Goal: Task Accomplishment & Management: Use online tool/utility

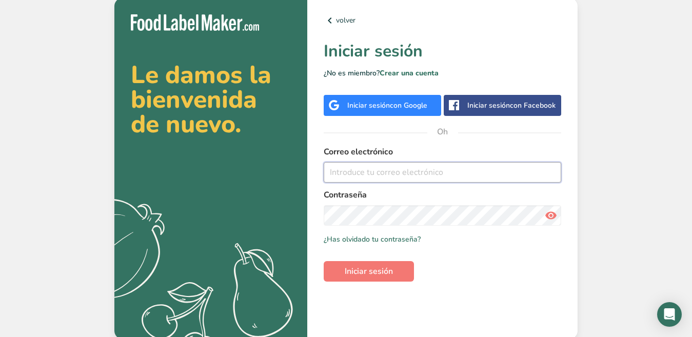
click at [400, 181] on input "email" at bounding box center [442, 172] width 237 height 21
type input "mariana.salazar.1197@gmail.com"
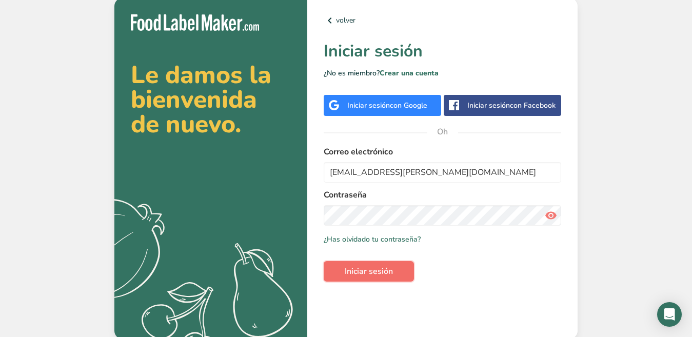
click at [400, 272] on button "Iniciar sesión" at bounding box center [369, 271] width 90 height 21
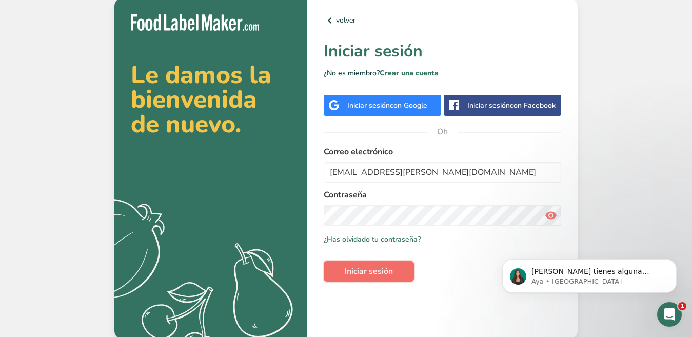
click at [369, 271] on button "Iniciar sesión" at bounding box center [369, 271] width 90 height 21
click at [373, 109] on font "Iniciar sesión" at bounding box center [368, 106] width 43 height 10
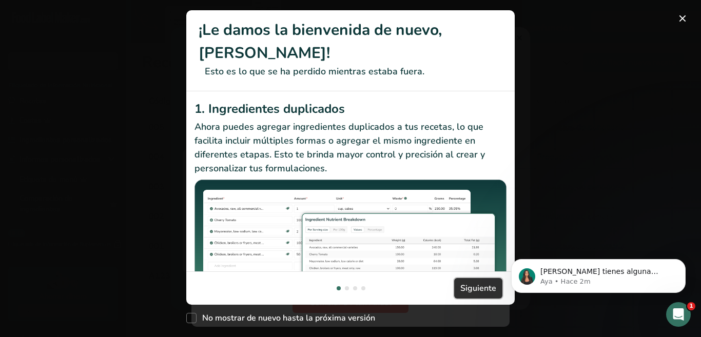
click at [475, 289] on font "Siguiente" at bounding box center [478, 288] width 36 height 11
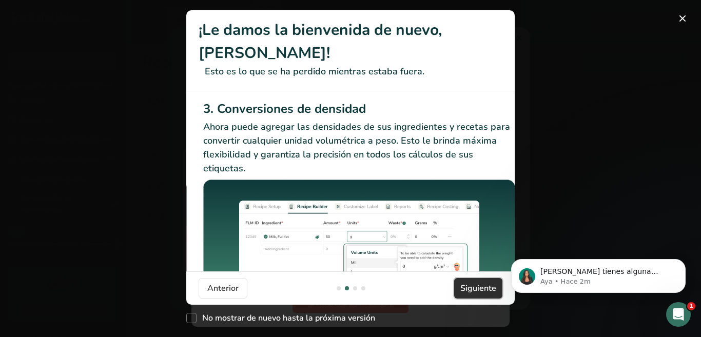
click at [477, 287] on font "Siguiente" at bounding box center [478, 288] width 36 height 11
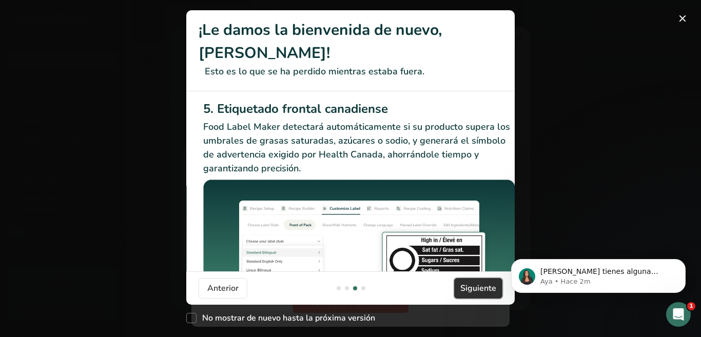
click at [481, 286] on font "Siguiente" at bounding box center [478, 288] width 36 height 11
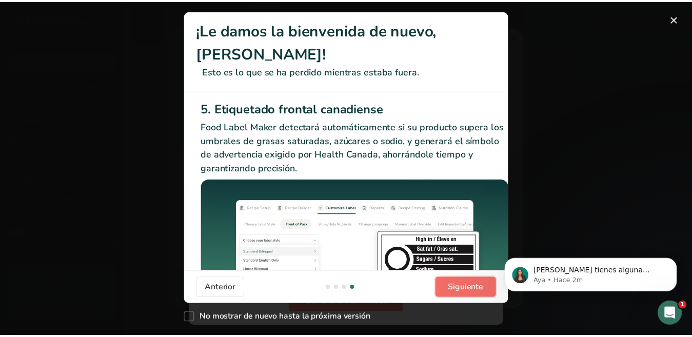
scroll to position [0, 976]
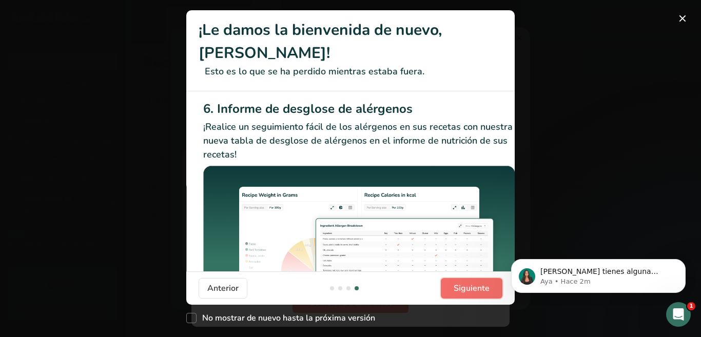
click at [485, 285] on font "Siguiente" at bounding box center [471, 288] width 36 height 11
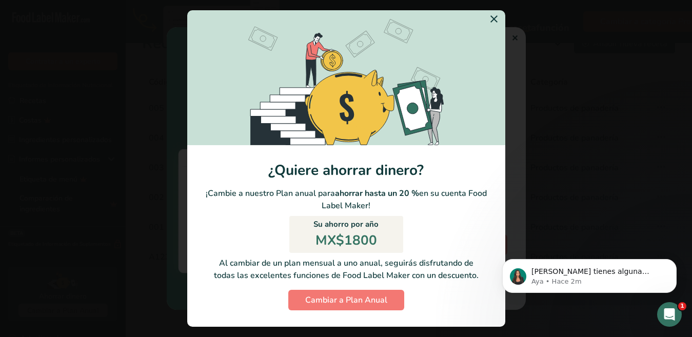
scroll to position [36, 0]
click at [583, 43] on div "Cambiar a la modalidad anual" at bounding box center [346, 168] width 692 height 337
click at [603, 65] on div "Cambiar a la modalidad anual" at bounding box center [346, 168] width 692 height 337
click at [229, 206] on section "¿Quiere ahorrar dinero? ¡Cambie a nuestro Plan anual para ahorrar hasta un 20 %…" at bounding box center [346, 236] width 318 height 182
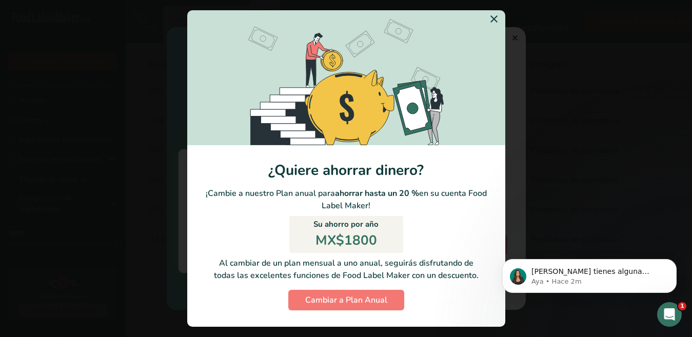
click at [516, 32] on div "Cambiar a la modalidad anual" at bounding box center [346, 168] width 692 height 337
click at [488, 21] on icon "Cambiar a la modalidad anual" at bounding box center [494, 19] width 12 height 18
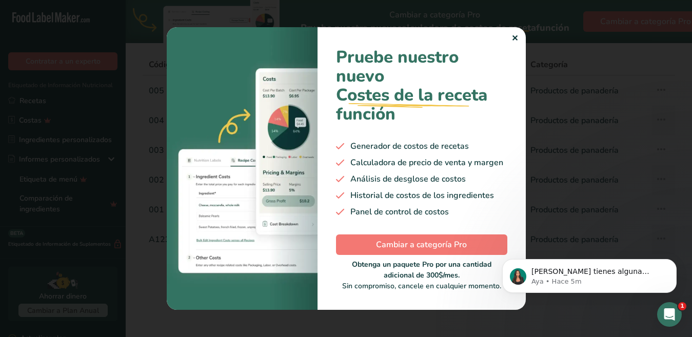
click at [514, 34] on font "✕" at bounding box center [514, 38] width 7 height 11
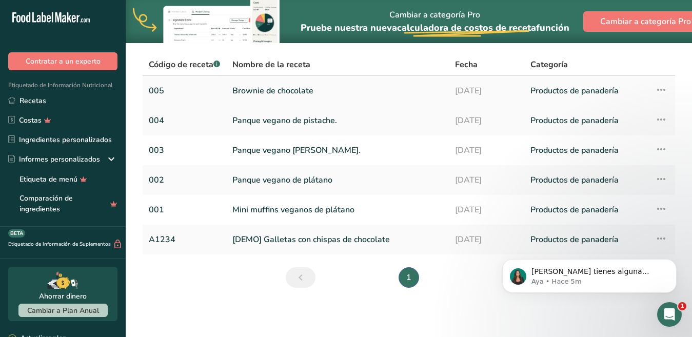
click at [302, 88] on font "Brownie de chocolate" at bounding box center [272, 90] width 81 height 11
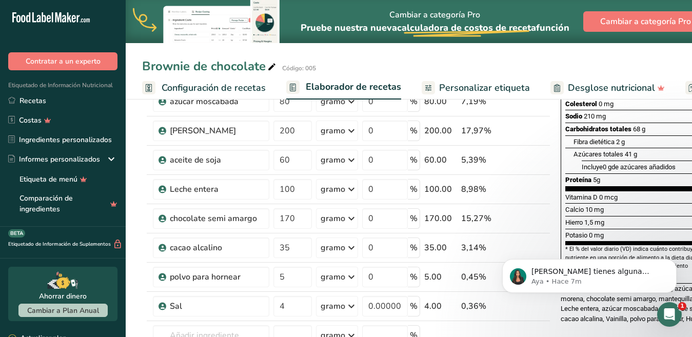
scroll to position [308, 0]
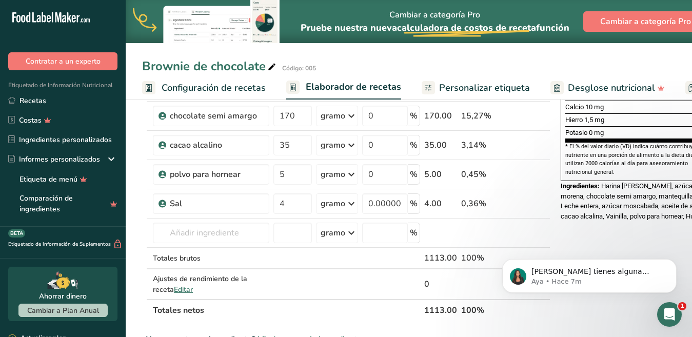
drag, startPoint x: 407, startPoint y: 335, endPoint x: 645, endPoint y: 327, distance: 238.6
click at [645, 327] on div "Añadir ingredientes Administrar receta Eliminar receta Duplicar receta Receta d…" at bounding box center [408, 238] width 533 height 867
click at [613, 239] on div "[PERSON_NAME] tienes alguna pregunta no dudes en consultarnos. ¡Estamos aquí pa…" at bounding box center [589, 229] width 189 height 128
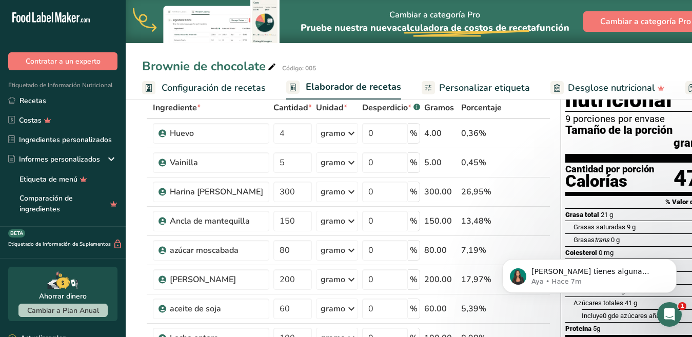
scroll to position [53, 0]
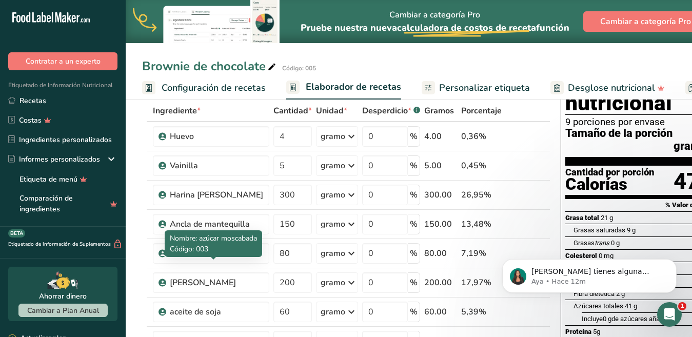
click at [487, 96] on link "Personalizar etiqueta" at bounding box center [476, 87] width 108 height 23
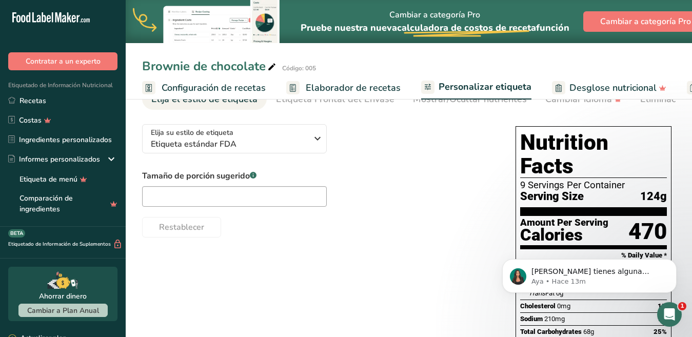
scroll to position [0, 235]
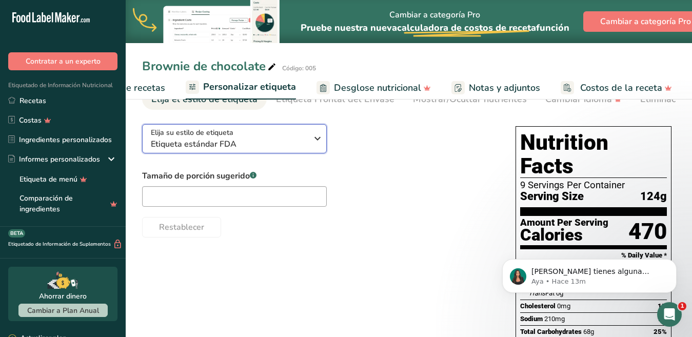
click at [316, 140] on icon "button" at bounding box center [317, 138] width 12 height 18
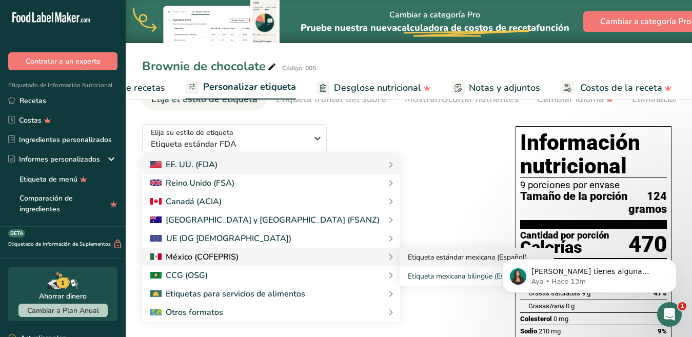
click at [408, 262] on font "Etiqueta estándar mexicana (Español)" at bounding box center [467, 257] width 119 height 10
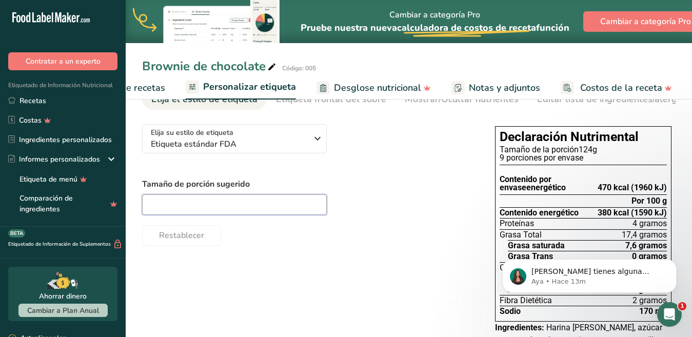
click at [260, 207] on input "text" at bounding box center [234, 204] width 185 height 21
type input "125"
click at [347, 215] on div "125" at bounding box center [308, 204] width 332 height 21
click at [394, 220] on div "Tamaño de porción sugerido 125 Restablecer" at bounding box center [308, 212] width 332 height 68
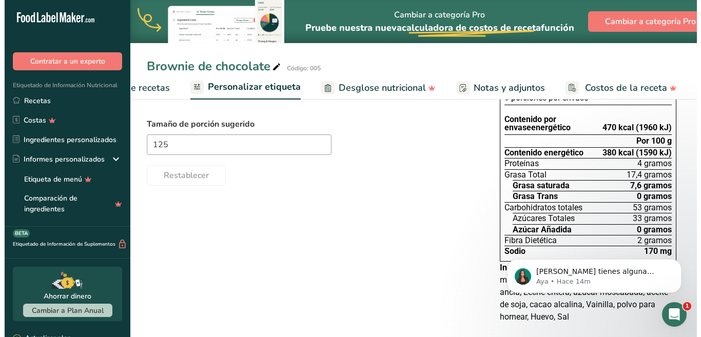
scroll to position [129, 0]
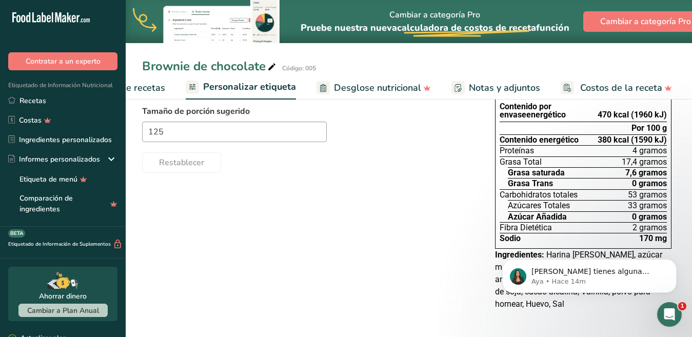
click at [360, 85] on font "Desglose nutricional" at bounding box center [377, 88] width 87 height 12
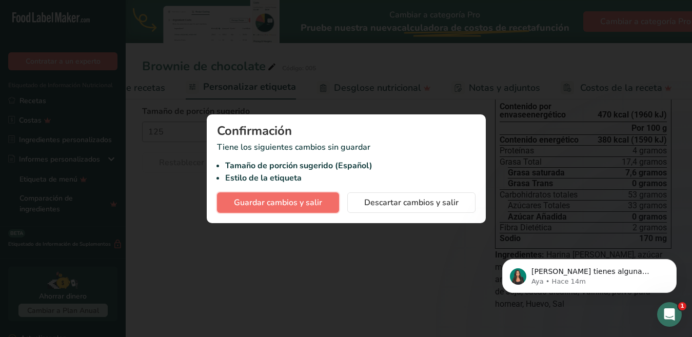
click at [319, 203] on span "Guardar cambios y salir" at bounding box center [278, 202] width 88 height 12
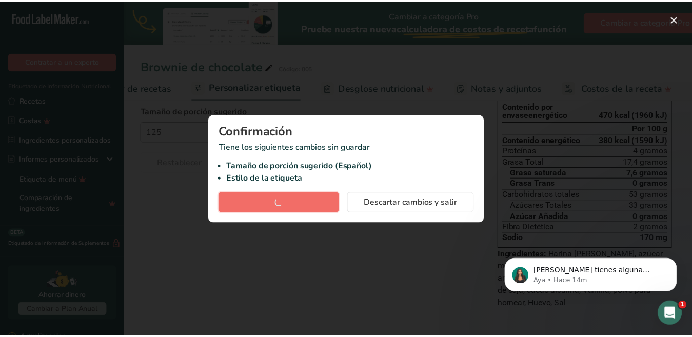
scroll to position [0, 227]
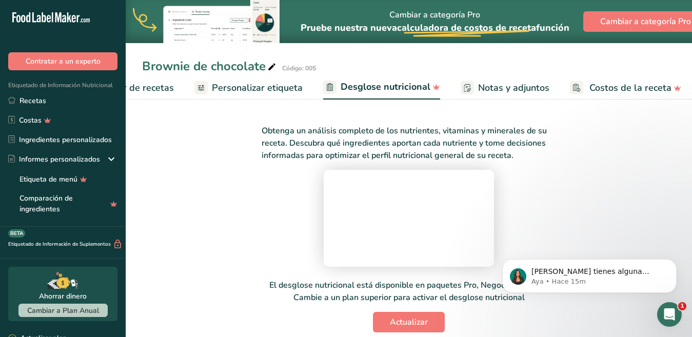
click at [640, 196] on div "Obtenga un análisis completo de los nutrientes, vitaminas y minerales de su rec…" at bounding box center [408, 222] width 533 height 220
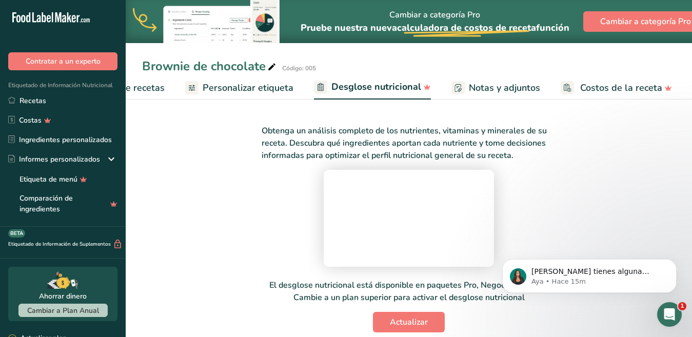
click at [487, 82] on font "Notas y adjuntos" at bounding box center [504, 88] width 71 height 12
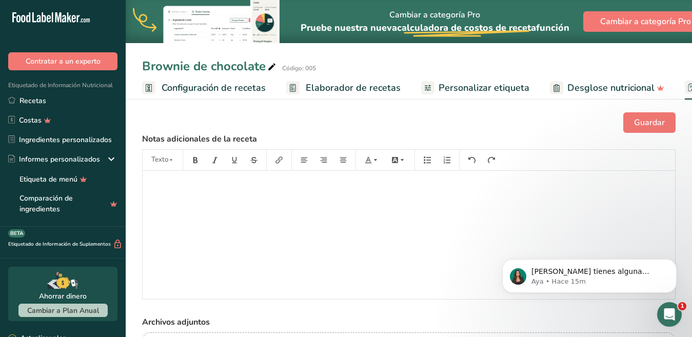
click at [212, 89] on font "Configuración de recetas" at bounding box center [214, 88] width 104 height 12
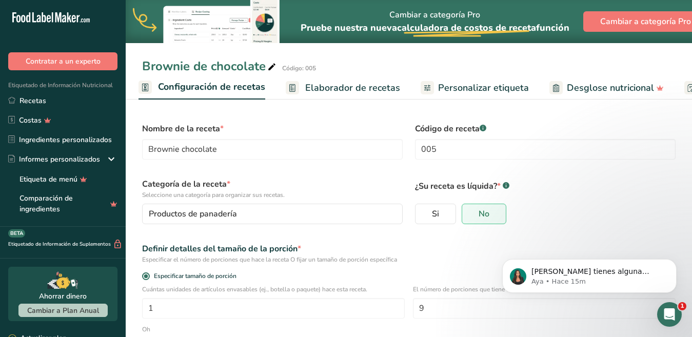
click at [352, 89] on font "Elaborador de recetas" at bounding box center [352, 88] width 95 height 12
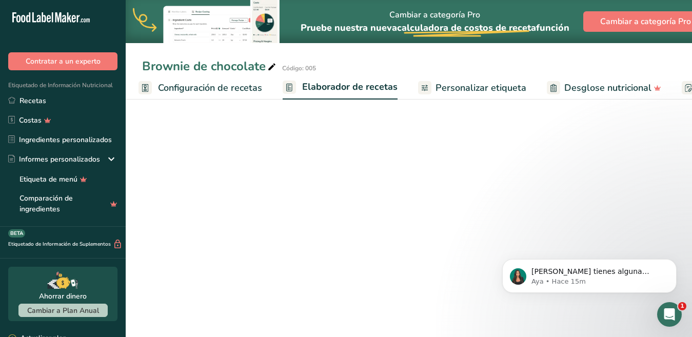
click at [435, 87] on font "Personalizar etiqueta" at bounding box center [480, 88] width 91 height 12
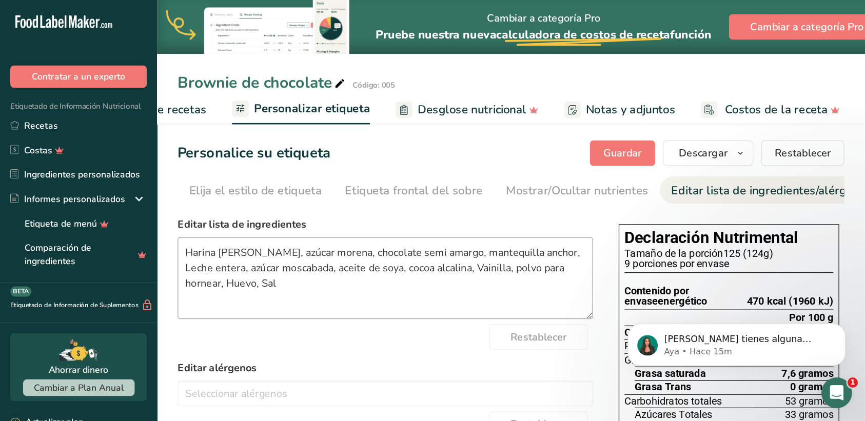
scroll to position [0, 200]
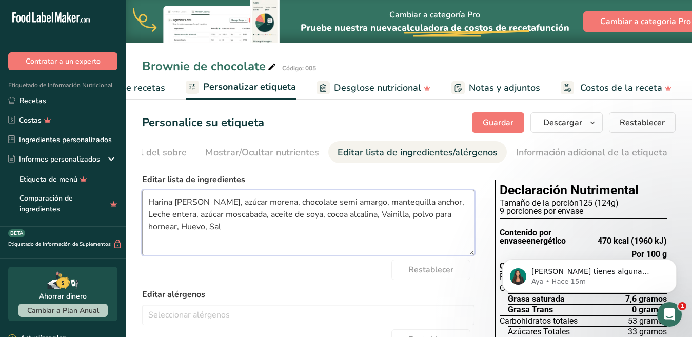
click at [150, 204] on textarea "Harina [PERSON_NAME], azúcar morena, chocolate semi amargo, mantequilla anchor,…" at bounding box center [308, 223] width 332 height 66
click at [429, 205] on textarea "harina [PERSON_NAME], azúcar morena, chocolate semi amargo, mantequilla anchor,…" at bounding box center [308, 223] width 332 height 66
click at [352, 216] on textarea "harina [PERSON_NAME], azúcar morena, chocolate semi amargo, mantequilla anchor,…" at bounding box center [308, 223] width 332 height 66
click at [332, 216] on textarea "harina [PERSON_NAME], azúcar morena, chocolate semi amargo, mantequilla anchor,…" at bounding box center [308, 223] width 332 height 66
click at [434, 217] on textarea "harina [PERSON_NAME], azúcar morena, chocolate semi amargo, mantequilla anchor,…" at bounding box center [308, 223] width 332 height 66
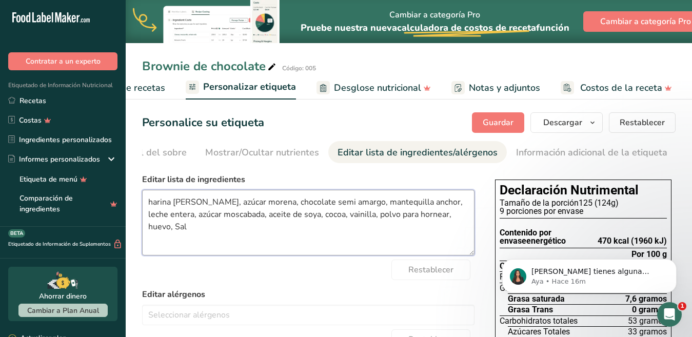
click at [155, 229] on textarea "harina [PERSON_NAME], azúcar morena, chocolate semi amargo, mantequilla anchor,…" at bounding box center [308, 223] width 332 height 66
drag, startPoint x: 451, startPoint y: 217, endPoint x: 462, endPoint y: 214, distance: 10.6
click at [452, 217] on textarea "harina [PERSON_NAME], azúcar morena, chocolate semi amargo, mantequilla anchor,…" at bounding box center [308, 223] width 332 height 66
click at [462, 214] on textarea "harina [PERSON_NAME], azúcar morena, chocolate semi amargo, mantequilla anchor,…" at bounding box center [308, 223] width 332 height 66
click at [390, 237] on textarea "harina [PERSON_NAME], azúcar morena, chocolate semi amargo, mantequilla anchor,…" at bounding box center [308, 223] width 332 height 66
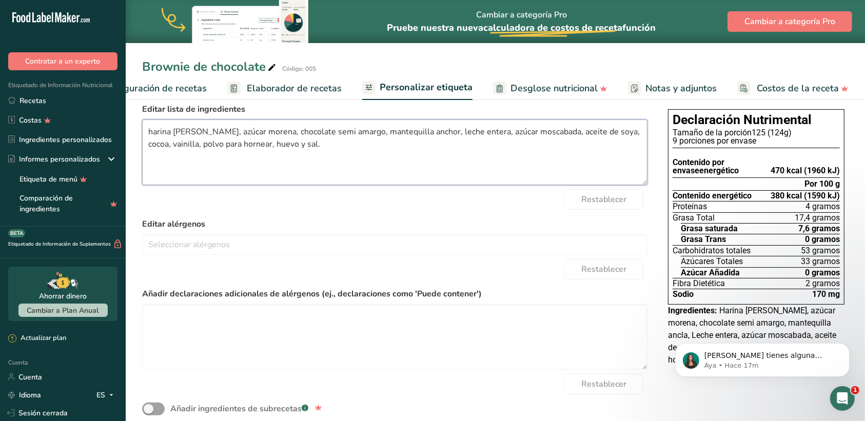
scroll to position [55, 0]
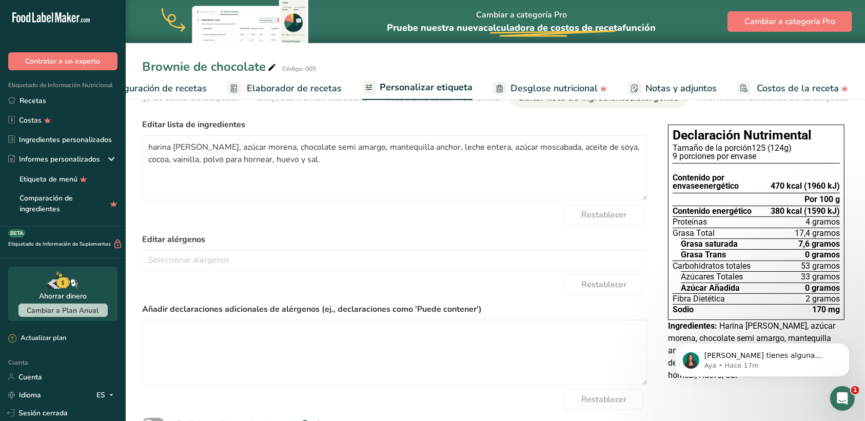
click at [453, 232] on form "Editar lista de ingredientes harina [PERSON_NAME], azúcar morena, chocolate sem…" at bounding box center [394, 285] width 505 height 334
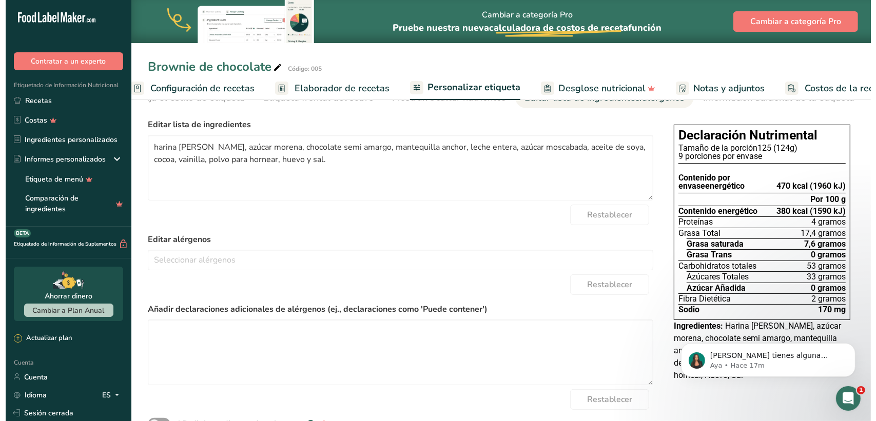
scroll to position [0, 0]
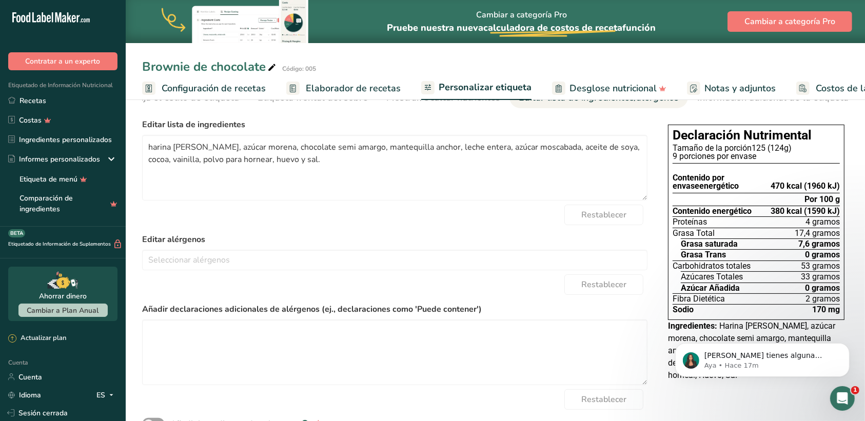
click at [326, 86] on font "Elaborador de recetas" at bounding box center [353, 88] width 95 height 12
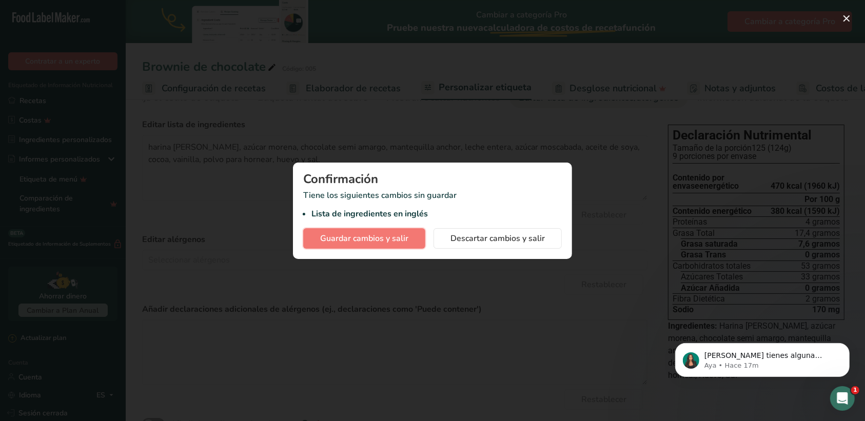
click at [390, 242] on span "Guardar cambios y salir" at bounding box center [364, 238] width 88 height 12
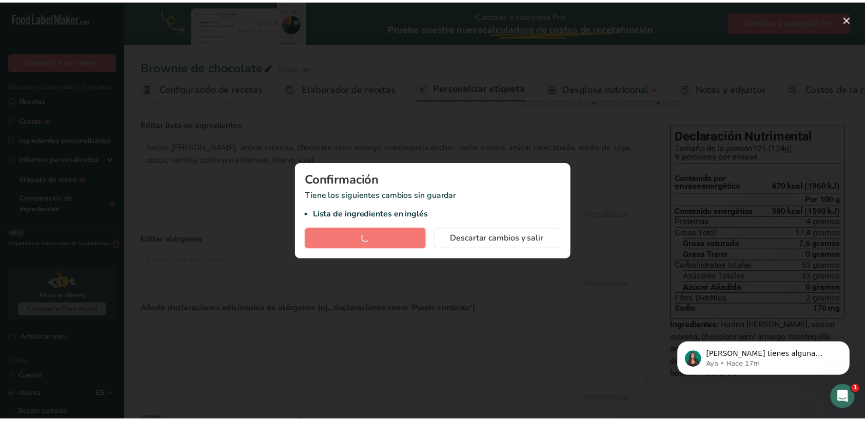
scroll to position [0, 48]
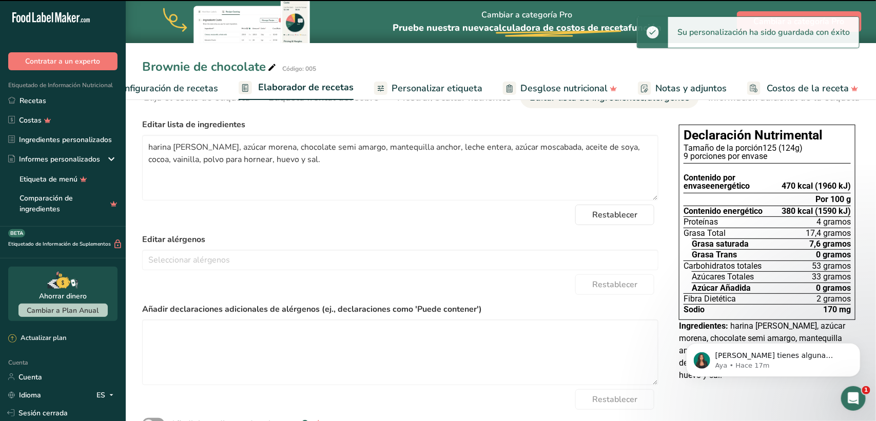
type textarea "harina [PERSON_NAME], azúcar morena, chocolate semi amargo, mantequilla anchor,…"
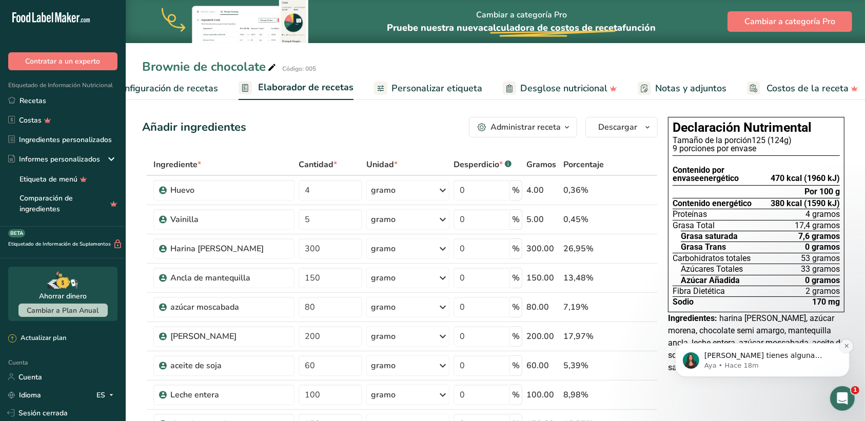
click at [691, 336] on icon "Descartar notificación" at bounding box center [846, 346] width 4 height 4
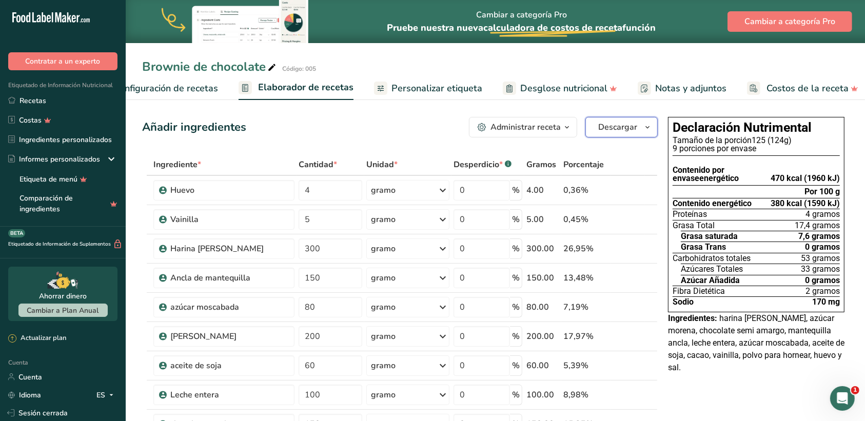
click at [648, 126] on icon "button" at bounding box center [647, 127] width 8 height 13
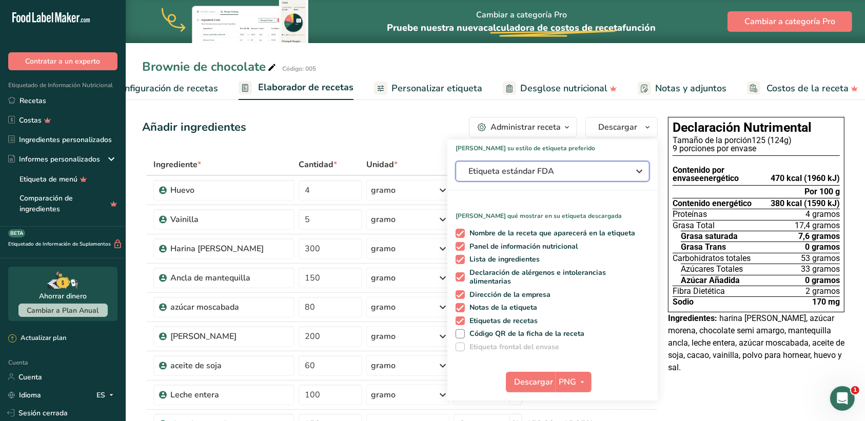
click at [640, 172] on icon "button" at bounding box center [639, 171] width 12 height 18
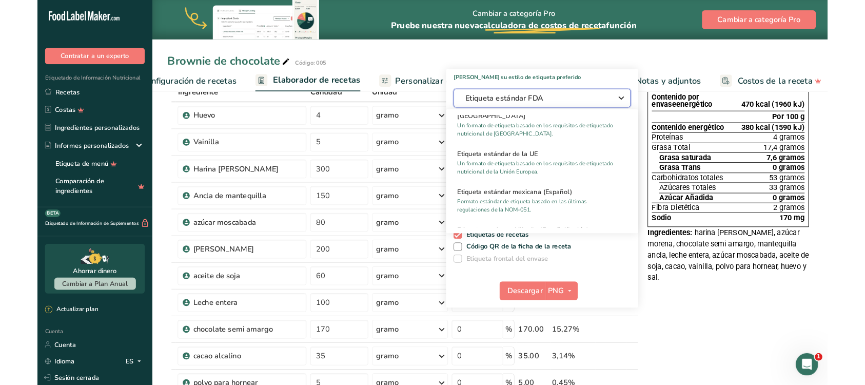
scroll to position [637, 0]
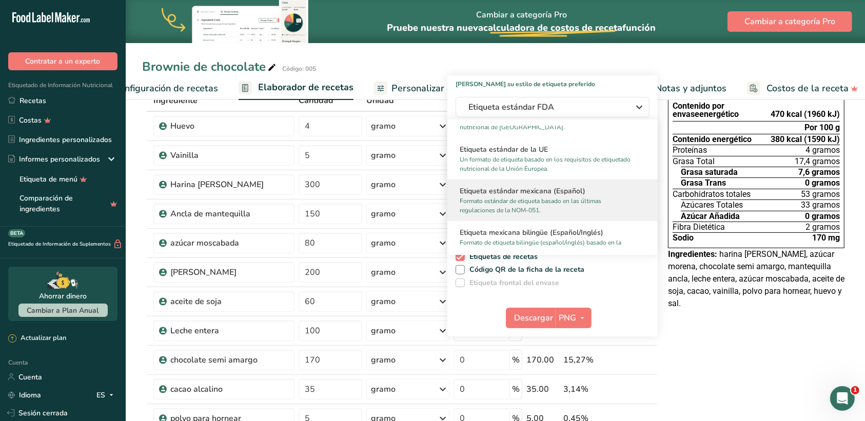
click at [520, 211] on font "Formato estándar de etiqueta basado en las últimas regulaciones de la NOM-051." at bounding box center [531, 205] width 142 height 17
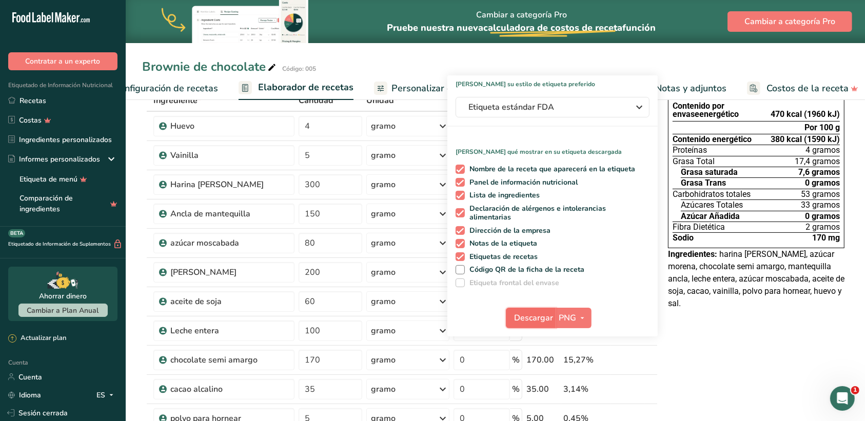
click at [546, 317] on font "Descargar" at bounding box center [533, 317] width 39 height 11
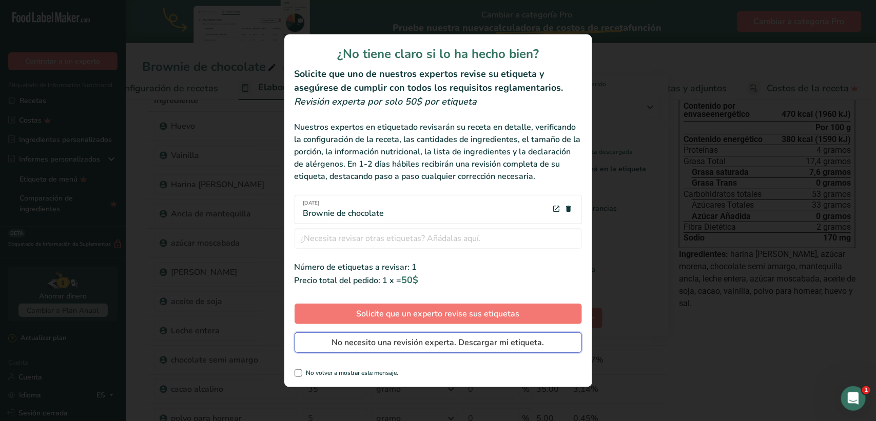
click at [418, 336] on font "No necesito una revisión experta. Descargar mi etiqueta." at bounding box center [438, 342] width 212 height 11
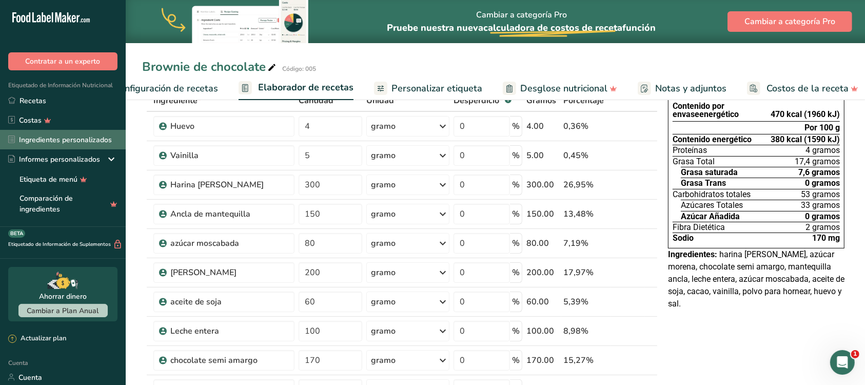
click at [96, 144] on font "Ingredientes personalizados" at bounding box center [65, 139] width 93 height 11
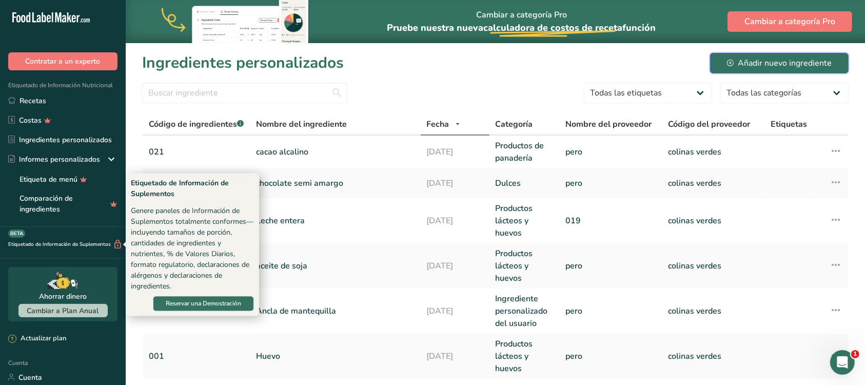
click at [691, 55] on button "Añadir nuevo ingrediente" at bounding box center [779, 63] width 138 height 21
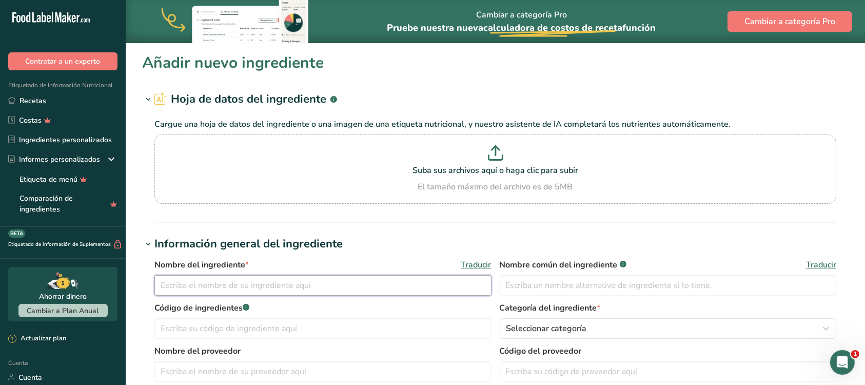
click at [247, 288] on input "text" at bounding box center [322, 285] width 337 height 21
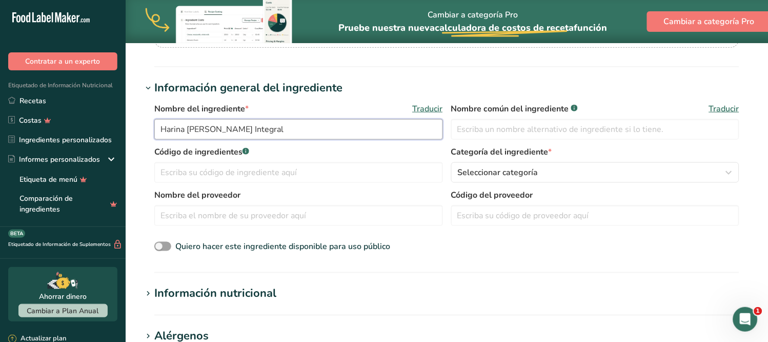
scroll to position [171, 0]
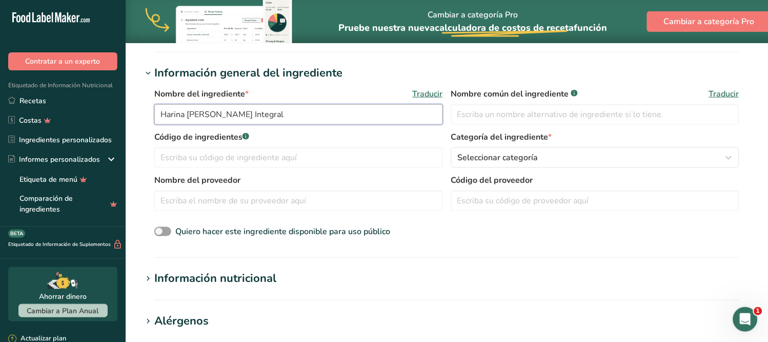
drag, startPoint x: 269, startPoint y: 113, endPoint x: 156, endPoint y: 111, distance: 112.9
click at [156, 111] on input "Harina [PERSON_NAME] Integral" at bounding box center [298, 114] width 289 height 21
type input "Harina [PERSON_NAME] Integral"
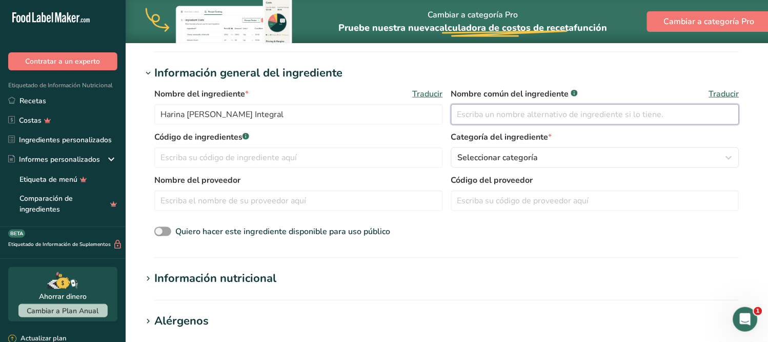
click at [486, 119] on input "text" at bounding box center [595, 114] width 289 height 21
paste input "Harina [PERSON_NAME] Integral"
type input "Harina [PERSON_NAME] Integral"
click at [257, 155] on input "text" at bounding box center [298, 157] width 289 height 21
type input "022"
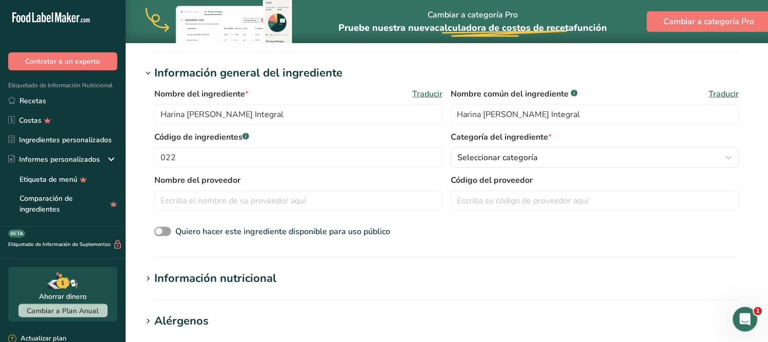
click at [522, 278] on h1 "Información nutricional" at bounding box center [447, 278] width 610 height 17
click at [536, 155] on font "Seleccionar categoría" at bounding box center [498, 157] width 81 height 11
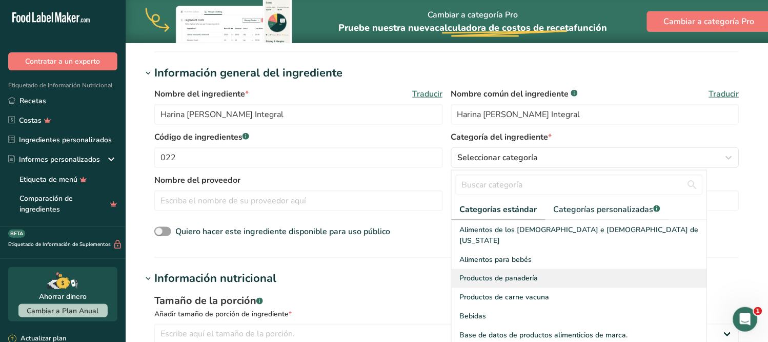
click at [530, 273] on font "Productos de panadería" at bounding box center [499, 278] width 78 height 10
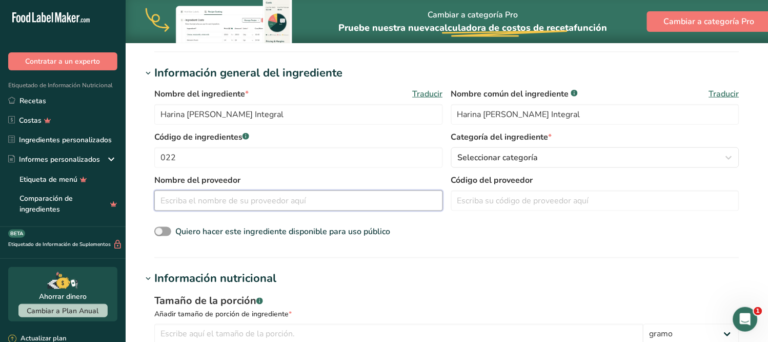
click at [260, 203] on input "text" at bounding box center [298, 200] width 289 height 21
type input "maar"
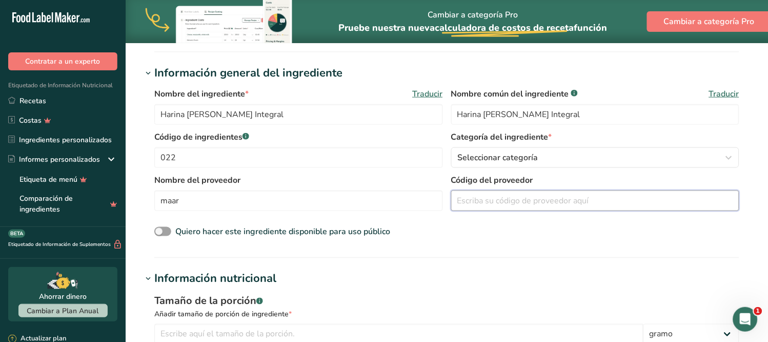
click at [527, 202] on input "text" at bounding box center [595, 200] width 289 height 21
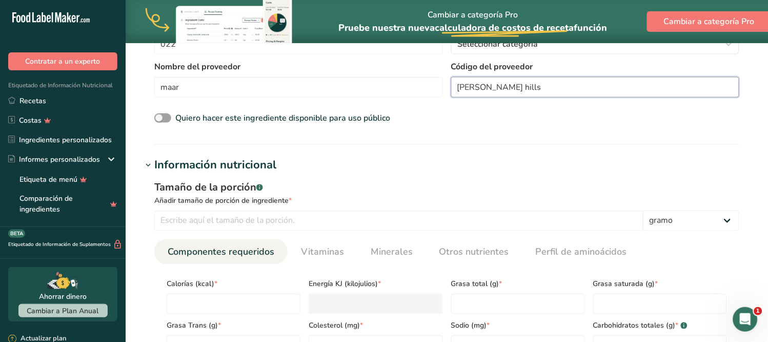
scroll to position [285, 0]
type input "[PERSON_NAME] hills"
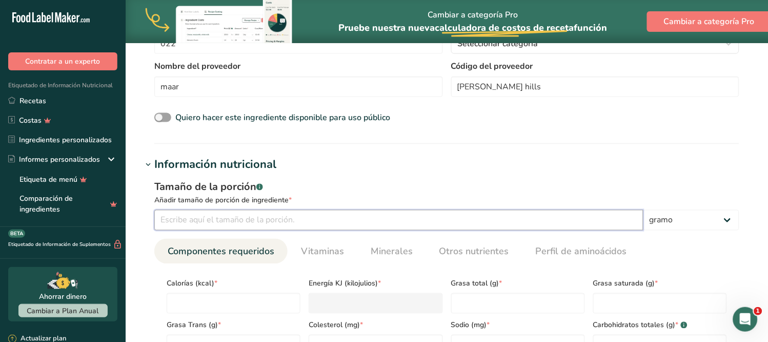
click at [233, 224] on input "number" at bounding box center [398, 220] width 489 height 21
type input "100"
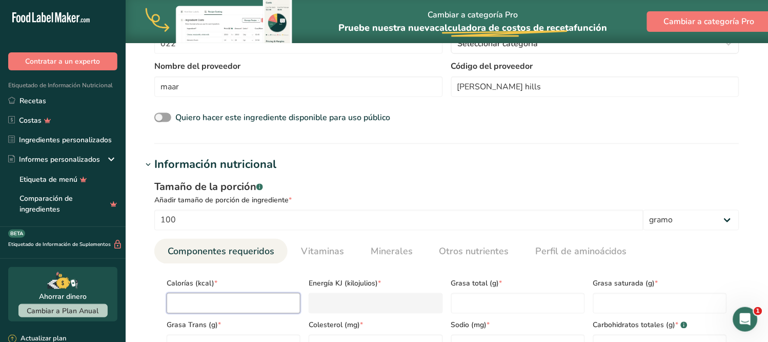
click at [232, 300] on input "number" at bounding box center [234, 303] width 134 height 21
type input "1"
type KJ "4.2"
type input "1460"
type KJ "6108.6"
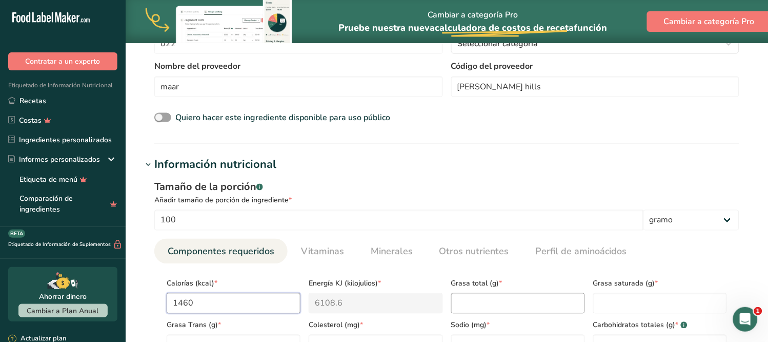
type input "1460"
click at [457, 303] on Fat "number" at bounding box center [518, 303] width 134 height 21
type Fat "2"
click at [606, 307] on Fat "number" at bounding box center [660, 303] width 134 height 21
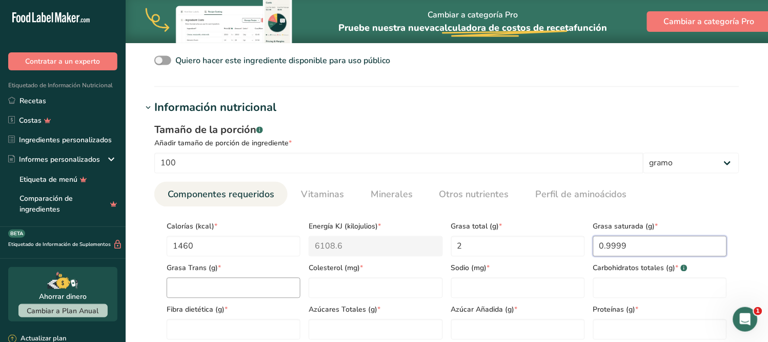
type Fat "0.9999"
click at [220, 285] on Fat "number" at bounding box center [234, 287] width 134 height 21
type Fat "0"
click at [327, 285] on input "number" at bounding box center [376, 287] width 134 height 21
type input "0"
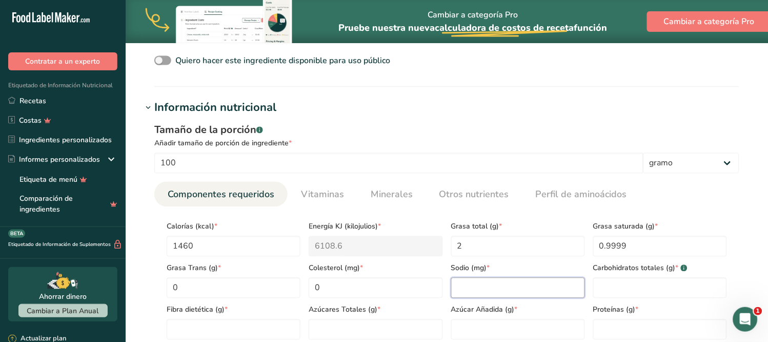
click at [514, 288] on input "number" at bounding box center [518, 287] width 134 height 21
type input "3"
click at [626, 290] on Carbohydrates "number" at bounding box center [660, 287] width 134 height 21
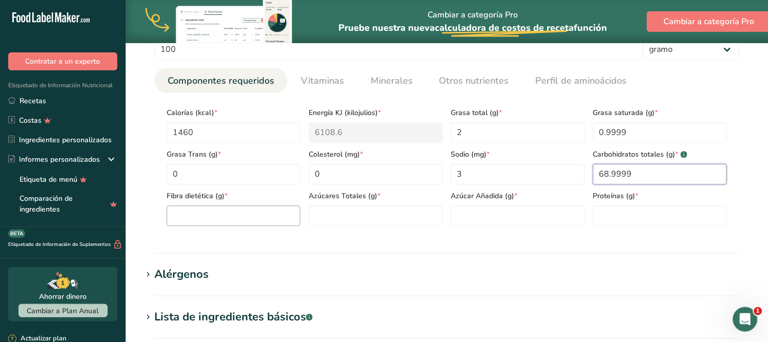
type Carbohydrates "68.9999"
click at [224, 221] on Fiber "number" at bounding box center [234, 215] width 134 height 21
type Fiber "12"
click at [355, 218] on Sugars "number" at bounding box center [376, 215] width 134 height 21
type Sugars "0"
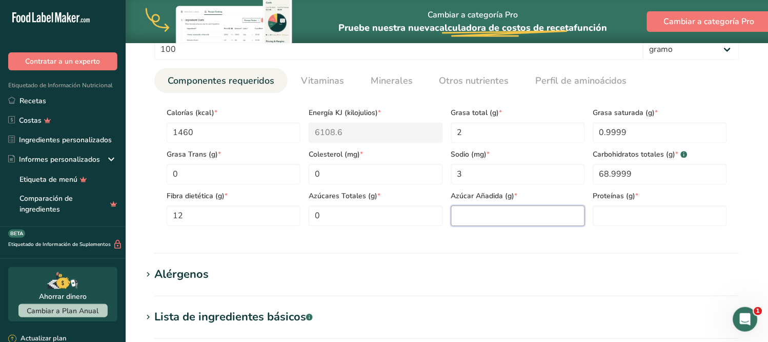
click at [479, 214] on Sugars "number" at bounding box center [518, 215] width 134 height 21
type Sugars "0"
click at [631, 218] on input "number" at bounding box center [660, 215] width 134 height 21
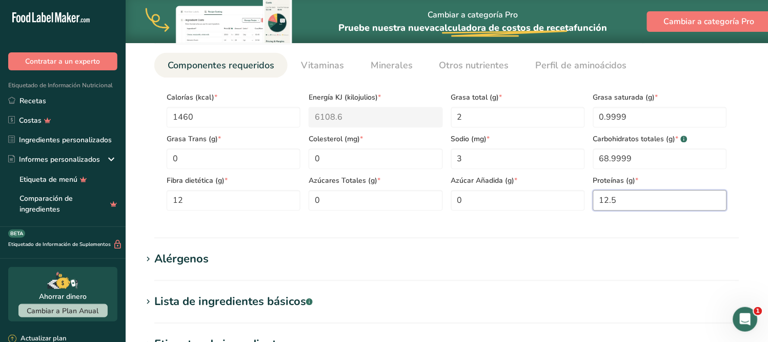
scroll to position [570, 0]
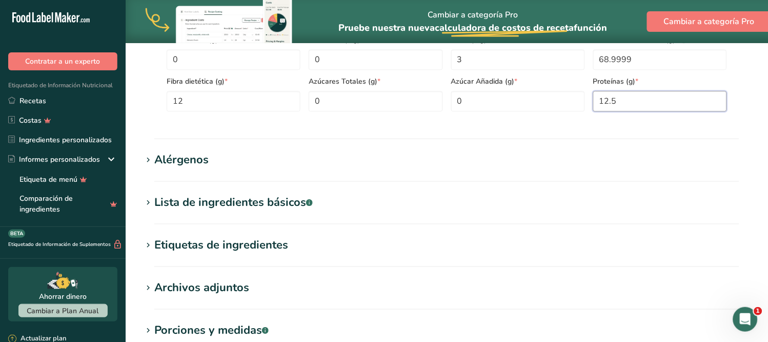
type input "12.5"
click at [186, 160] on font "Alérgenos" at bounding box center [181, 159] width 54 height 15
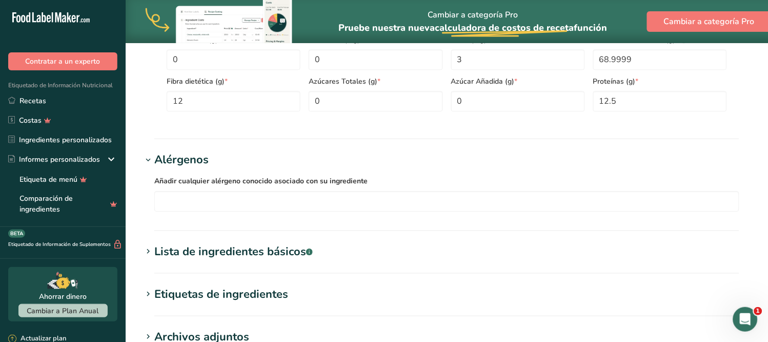
click at [465, 267] on section "Lista de ingredientes básicos .a-a{fill:#347362;}.b-a{fill:#fff;} Traducir" at bounding box center [447, 258] width 610 height 30
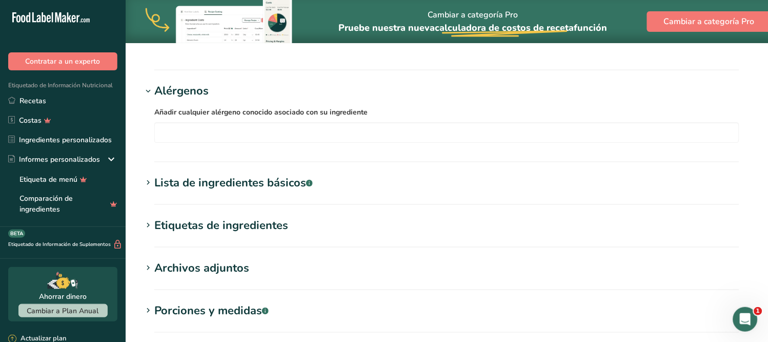
scroll to position [684, 0]
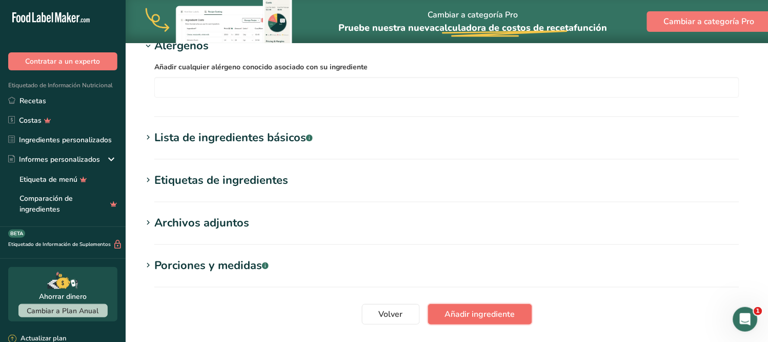
click at [483, 311] on font "Añadir ingrediente" at bounding box center [480, 313] width 70 height 11
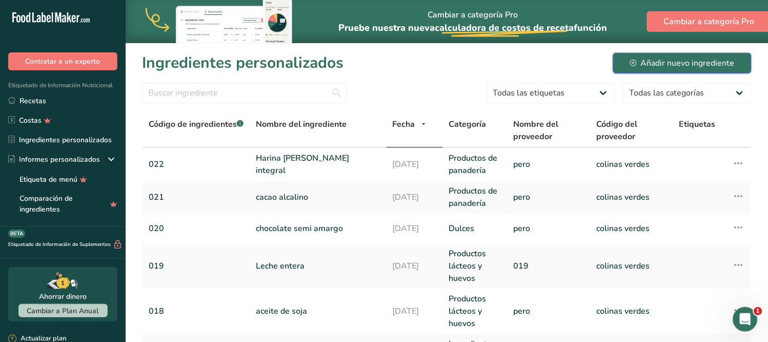
click at [688, 65] on font "Añadir nuevo ingrediente" at bounding box center [688, 62] width 94 height 11
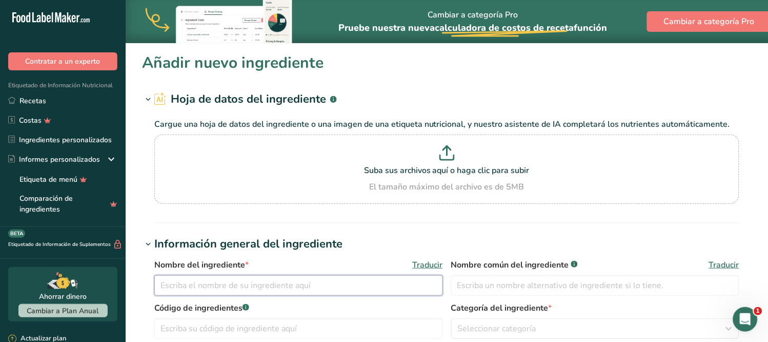
click at [253, 285] on input "text" at bounding box center [298, 285] width 289 height 21
drag, startPoint x: 253, startPoint y: 285, endPoint x: 156, endPoint y: 292, distance: 97.2
click at [156, 292] on input "azucar bc stevia" at bounding box center [298, 285] width 289 height 21
type input "azucar bc stevia"
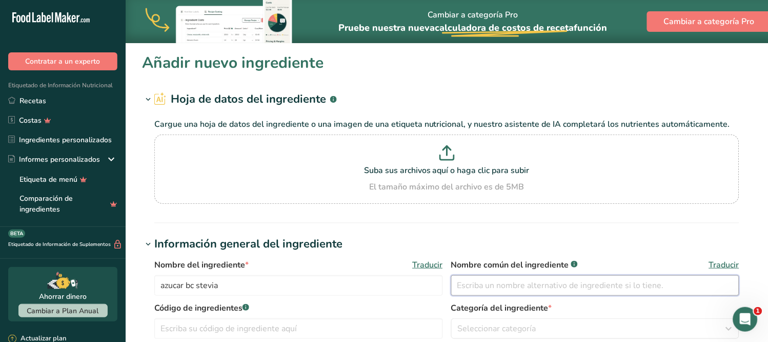
click at [464, 284] on input "text" at bounding box center [595, 285] width 289 height 21
paste input "azucar bc stevia"
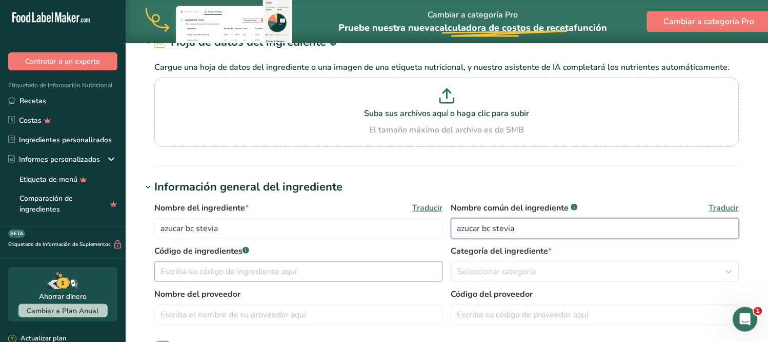
type input "azucar bc stevia"
click at [247, 269] on input "text" at bounding box center [298, 271] width 289 height 21
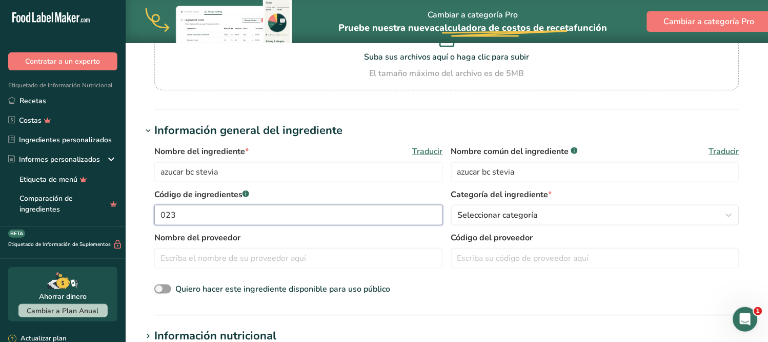
scroll to position [114, 0]
type input "023"
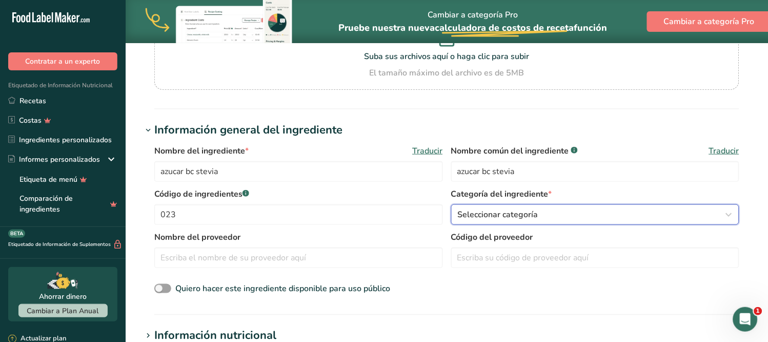
click at [563, 213] on div "Seleccionar categoría" at bounding box center [592, 214] width 269 height 12
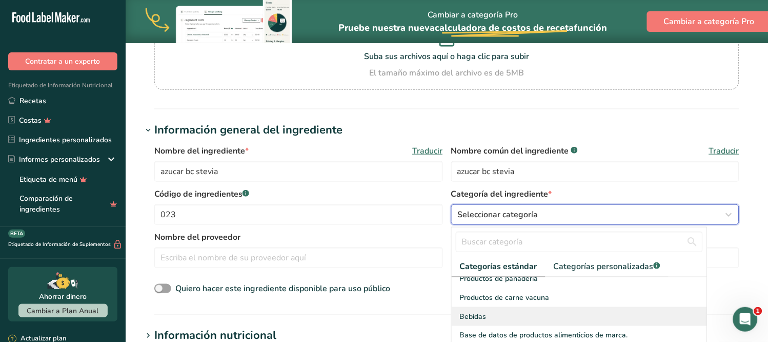
scroll to position [0, 0]
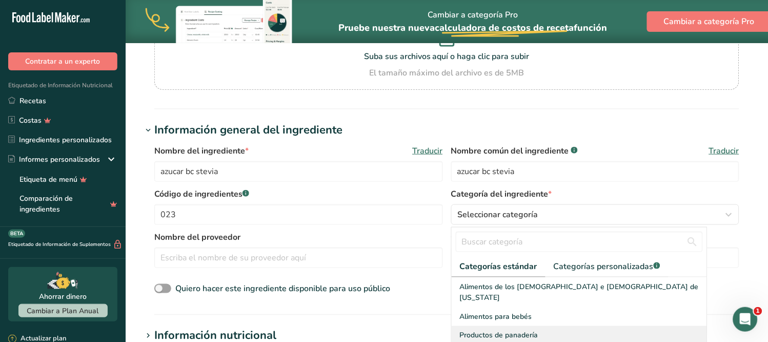
click at [530, 330] on font "Productos de panadería" at bounding box center [499, 335] width 78 height 10
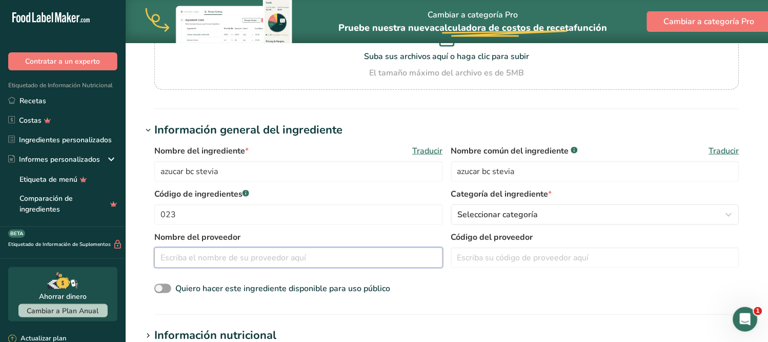
click at [284, 257] on input "text" at bounding box center [298, 257] width 289 height 21
type input "maar"
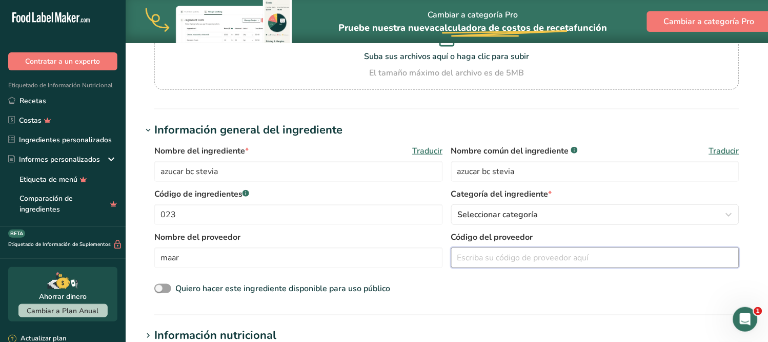
click at [526, 255] on input "text" at bounding box center [595, 257] width 289 height 21
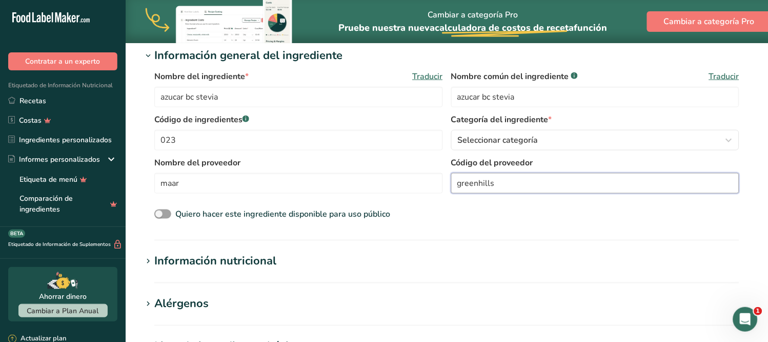
scroll to position [228, 0]
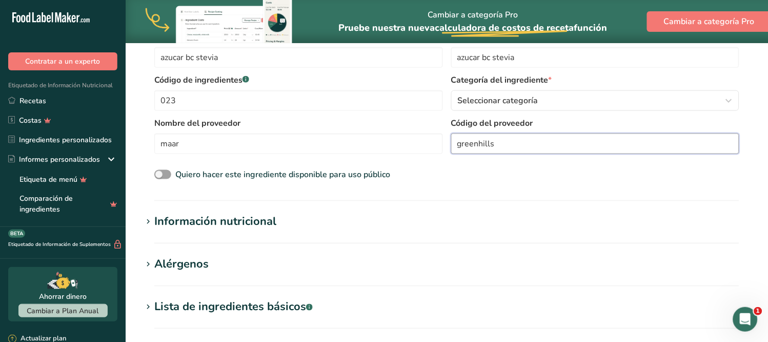
type input "greenhills"
click at [217, 249] on section "Añadir nuevo ingrediente Hoja de datos del ingrediente .a-a{fill:#347362;}.b-a{…" at bounding box center [447, 181] width 643 height 732
click at [225, 224] on font "Información nutricional" at bounding box center [215, 221] width 122 height 15
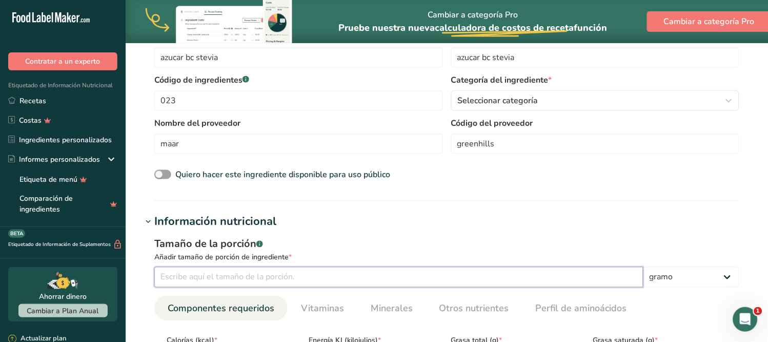
click at [211, 278] on input "number" at bounding box center [398, 277] width 489 height 21
type input "1"
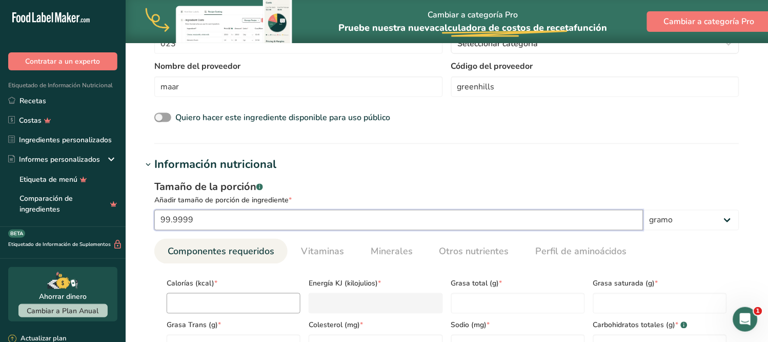
type input "99.9999"
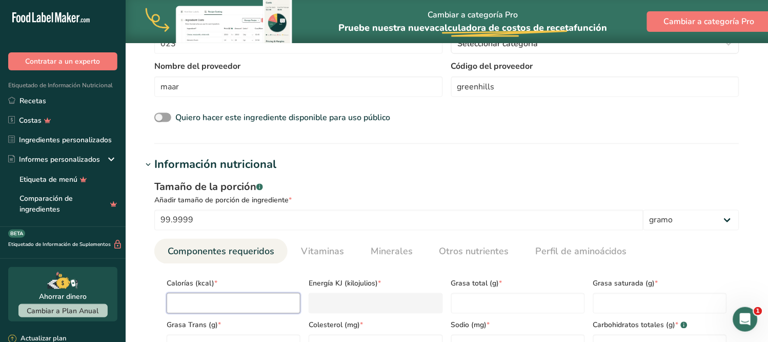
click at [211, 302] on input "number" at bounding box center [234, 303] width 134 height 21
type input "3"
type KJ "12.6"
type input "39"
type KJ "163.2"
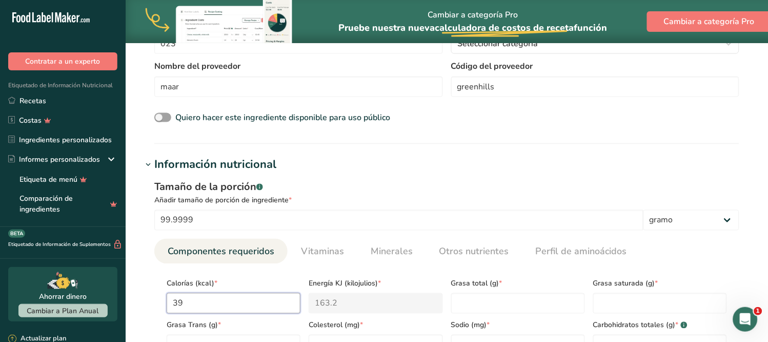
type input "396"
type KJ "1656.9"
type input "396.6"
type KJ "1659.4"
type input "396.6"
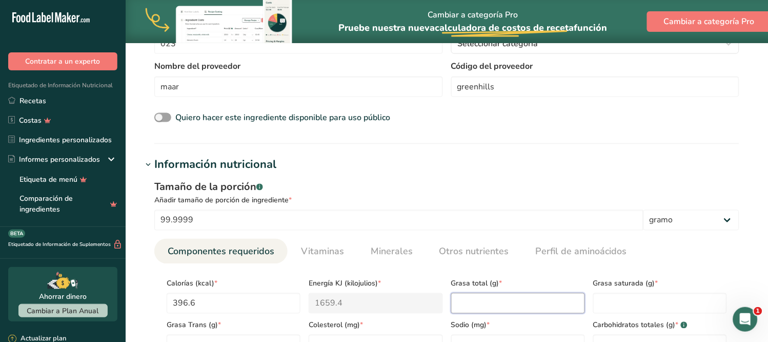
click at [481, 296] on Fat "number" at bounding box center [518, 303] width 134 height 21
type Fat "0"
click at [623, 303] on Fat "number" at bounding box center [660, 303] width 134 height 21
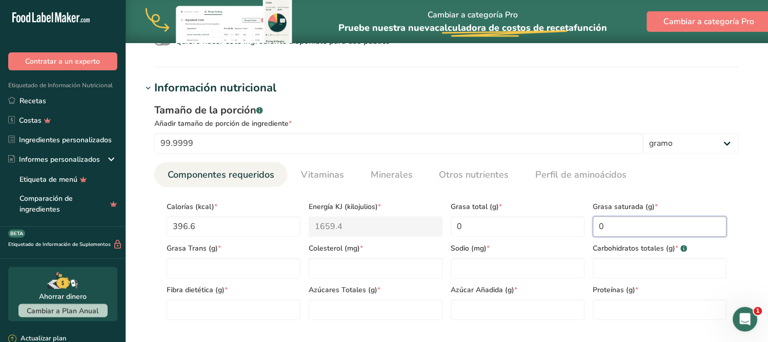
scroll to position [399, 0]
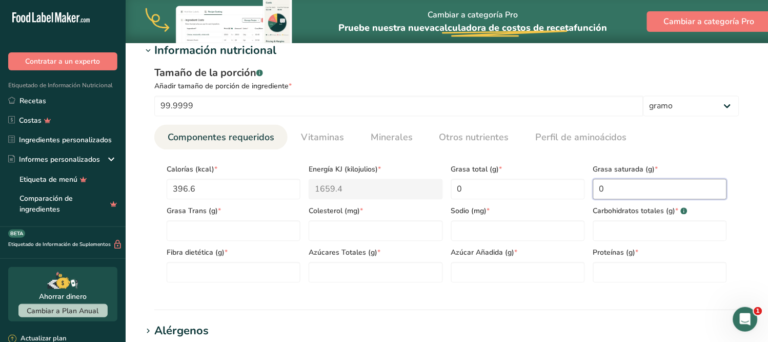
type Fat "0"
drag, startPoint x: 215, startPoint y: 214, endPoint x: 239, endPoint y: 239, distance: 34.5
click at [225, 229] on div "Grasa Trans (g) *" at bounding box center [234, 221] width 142 height 42
click at [240, 238] on Fat "number" at bounding box center [234, 231] width 134 height 21
type Fat "0"
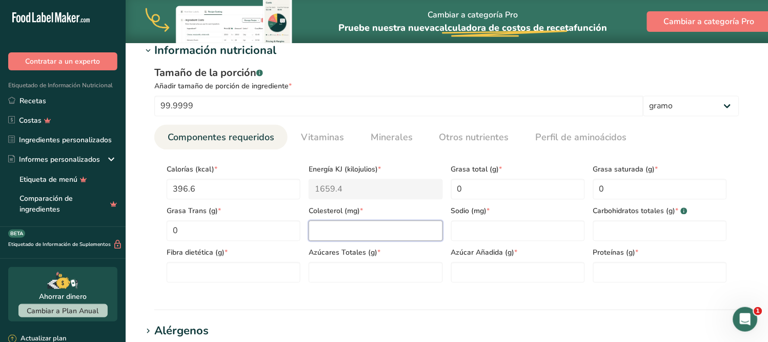
click at [339, 230] on input "number" at bounding box center [376, 231] width 134 height 21
type input "0"
click at [481, 227] on input "number" at bounding box center [518, 231] width 134 height 21
type input "0"
click at [635, 231] on Carbohydrates "number" at bounding box center [660, 231] width 134 height 21
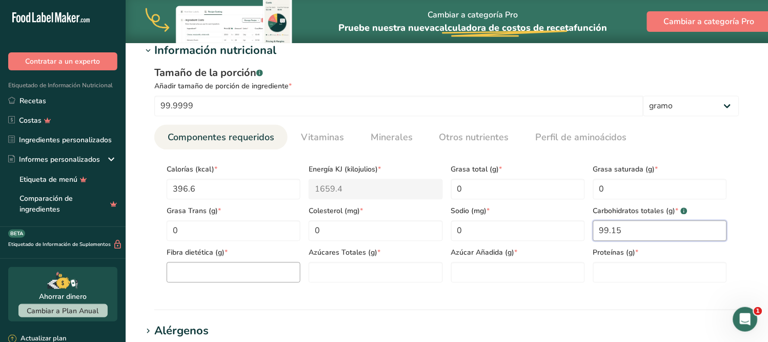
type Carbohydrates "99.15"
click at [216, 272] on Fiber "number" at bounding box center [234, 272] width 134 height 21
type Fiber "0"
click at [387, 272] on Sugars "number" at bounding box center [376, 272] width 134 height 21
type Sugars "99.15"
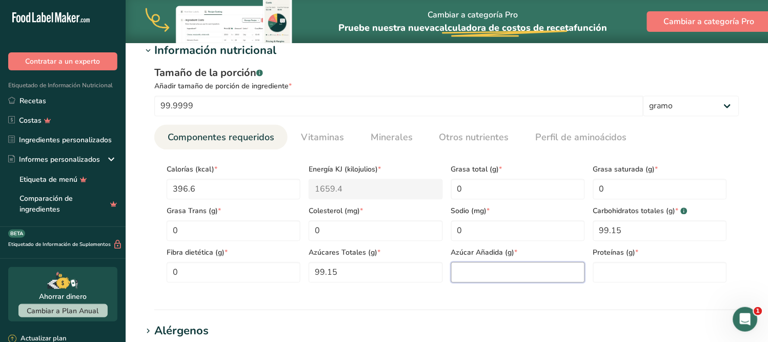
click at [494, 263] on Sugars "number" at bounding box center [518, 272] width 134 height 21
type Sugars "0"
click at [621, 272] on input "number" at bounding box center [660, 272] width 134 height 21
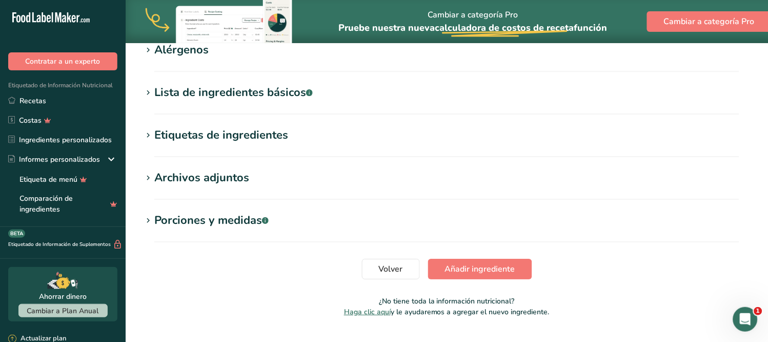
scroll to position [704, 0]
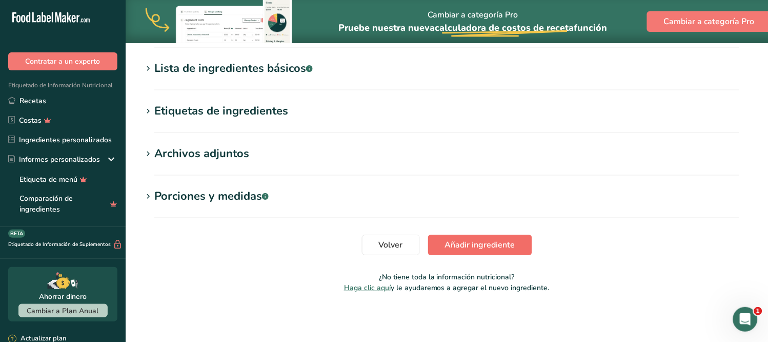
type input "0"
click at [511, 244] on font "Añadir ingrediente" at bounding box center [480, 244] width 70 height 11
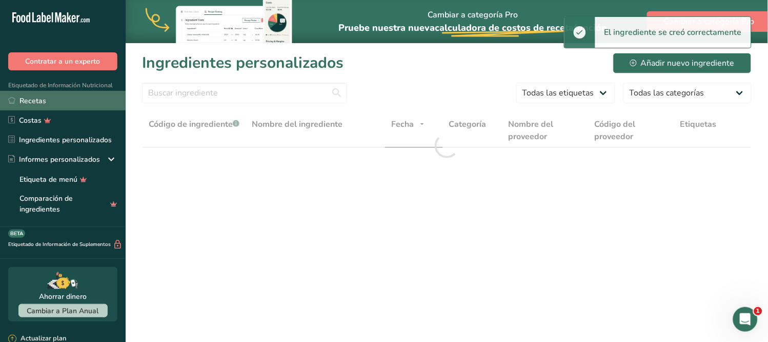
click at [48, 95] on link "Recetas" at bounding box center [63, 100] width 126 height 19
click at [47, 99] on link "Recetas" at bounding box center [63, 100] width 126 height 19
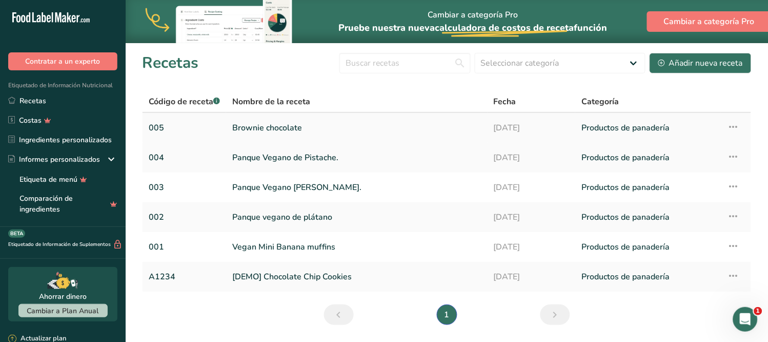
click at [278, 128] on link "Brownie chocolate" at bounding box center [356, 128] width 249 height 22
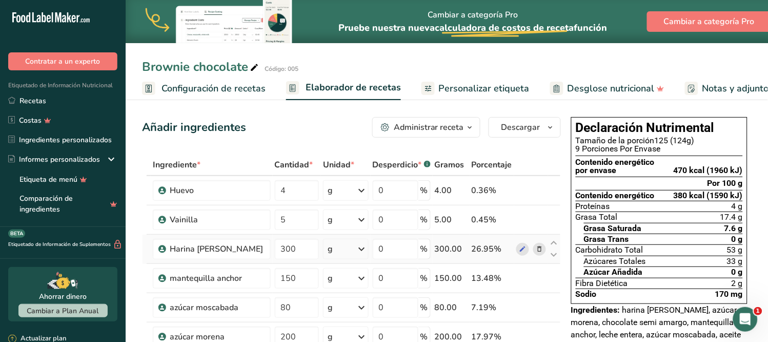
click at [540, 251] on icon at bounding box center [539, 249] width 7 height 11
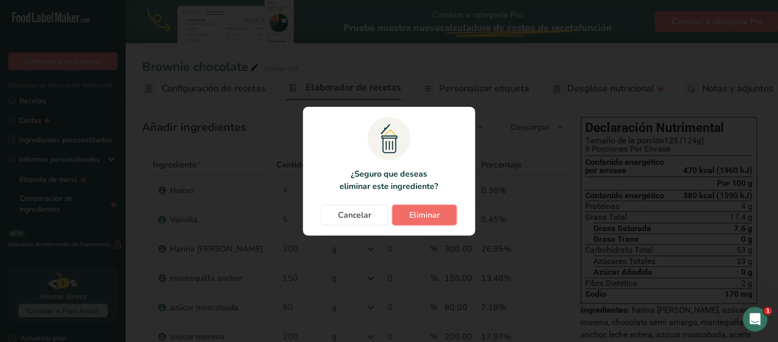
click at [421, 221] on button "Eliminar" at bounding box center [424, 215] width 65 height 21
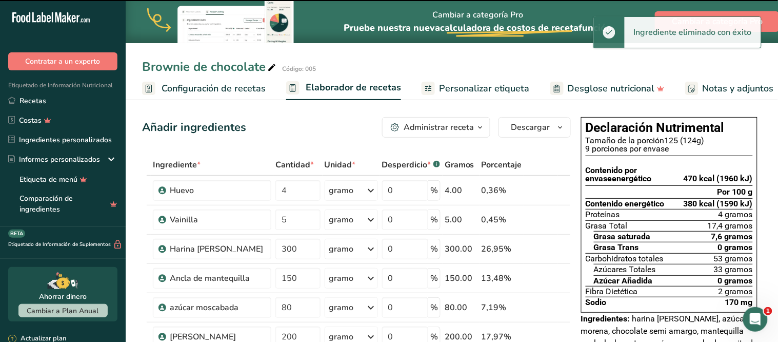
type input "150"
type input "80"
type input "200"
type input "60"
type input "100"
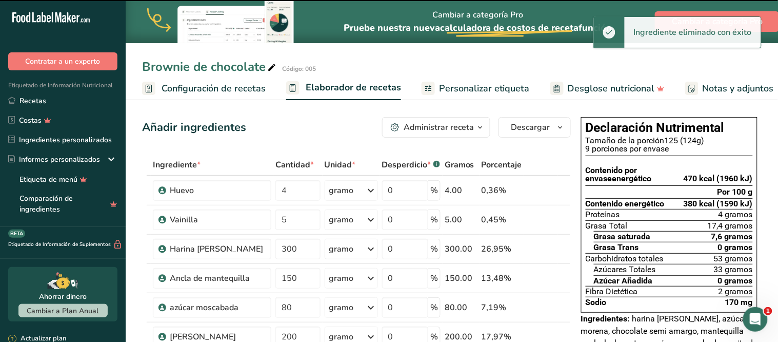
type input "170"
type input "35"
type input "5"
type input "4"
type input "0.000002"
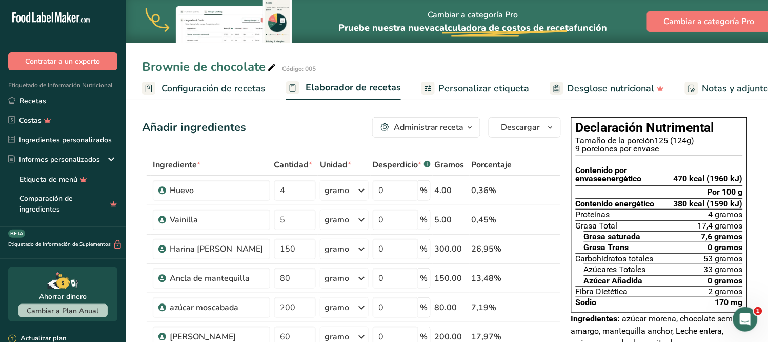
scroll to position [228, 0]
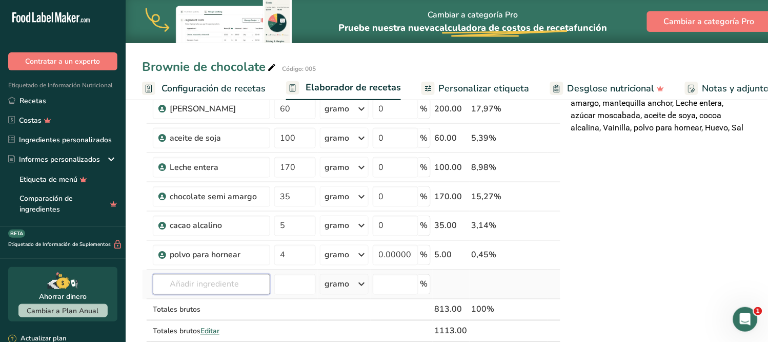
click at [193, 282] on input "text" at bounding box center [211, 284] width 117 height 21
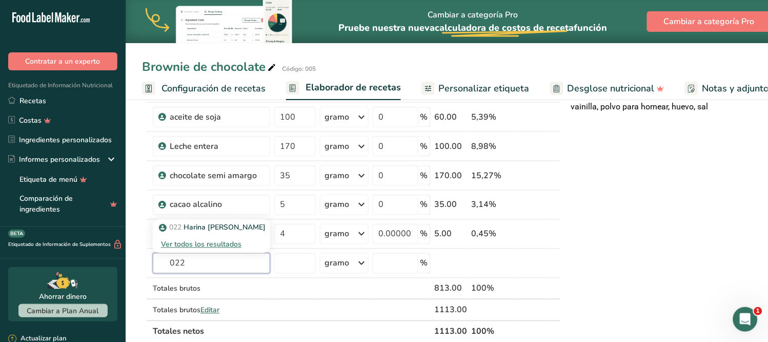
scroll to position [285, 0]
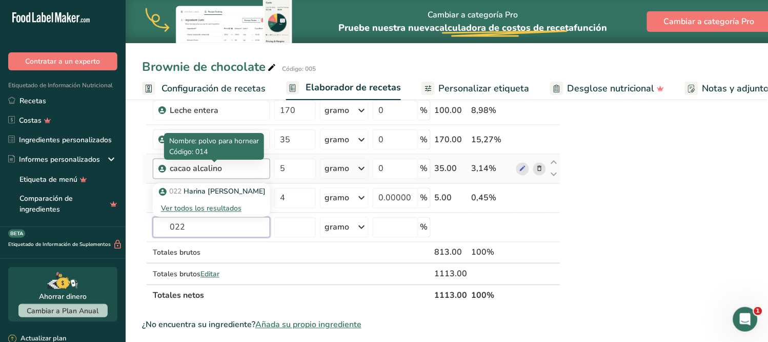
type input "022"
click at [204, 168] on font "cacao alcalino" at bounding box center [196, 168] width 52 height 11
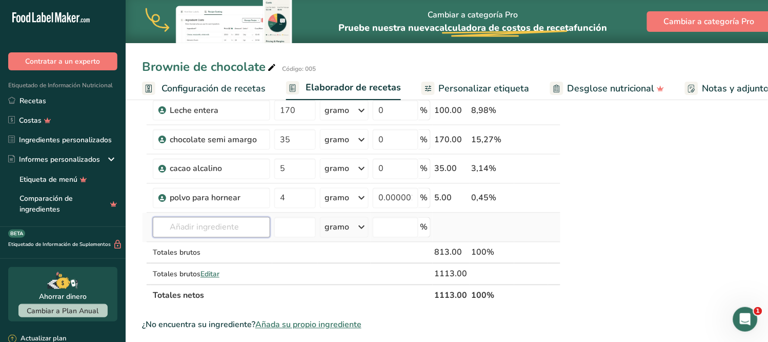
click at [222, 227] on input "text" at bounding box center [211, 227] width 117 height 21
click at [218, 245] on font "Harina [PERSON_NAME]" at bounding box center [225, 248] width 82 height 10
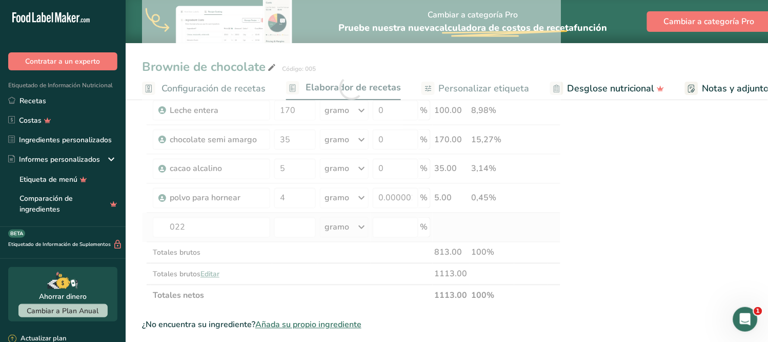
type input "Harina [PERSON_NAME] Integral"
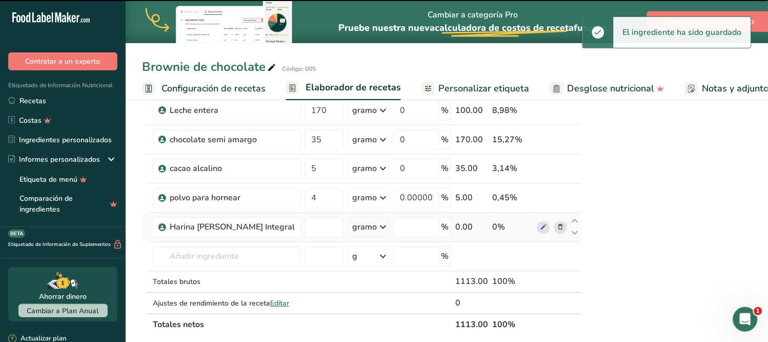
type input "0"
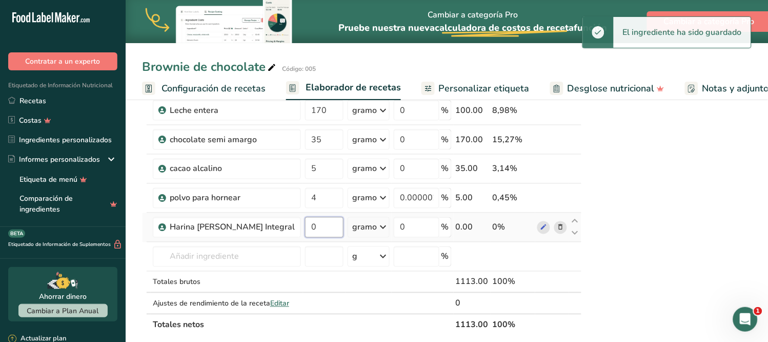
click at [305, 223] on input "0" at bounding box center [324, 227] width 38 height 21
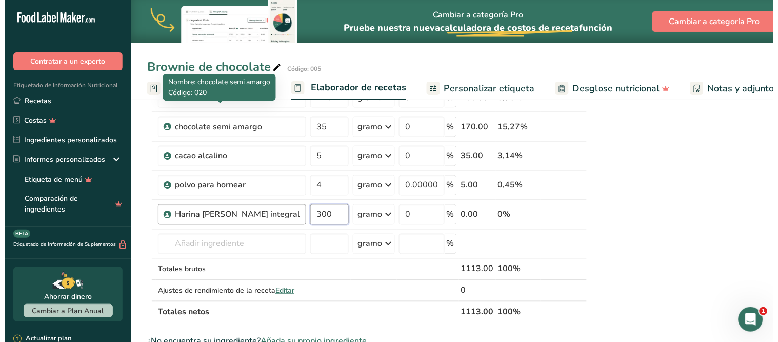
scroll to position [183, 0]
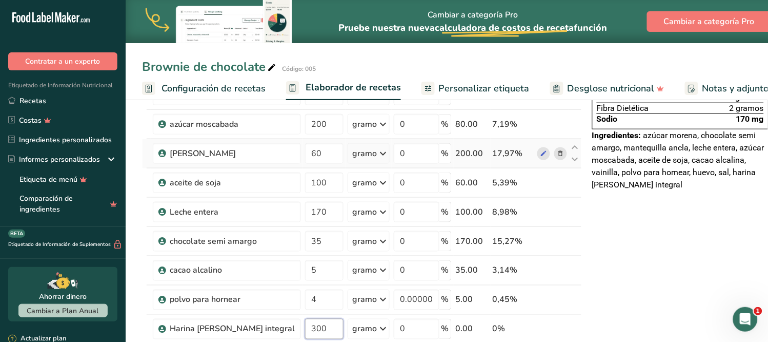
type input "300"
click at [539, 166] on div "Ingrediente * Cantidad * Unidad * Desperdicio * .a-a{fill:#347362;}.b-a{fill:#f…" at bounding box center [362, 204] width 440 height 466
click at [558, 159] on icon at bounding box center [561, 153] width 7 height 11
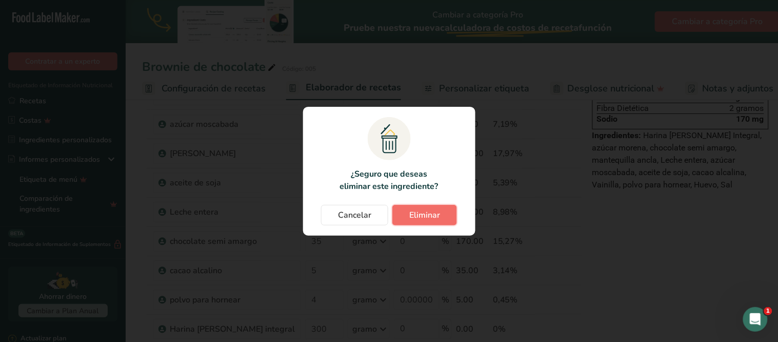
click at [397, 211] on button "Eliminar" at bounding box center [424, 215] width 65 height 21
type input "100"
type input "170"
type input "35"
type input "5"
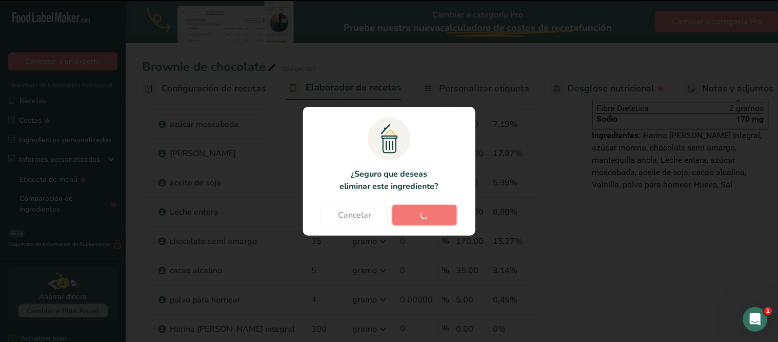
type input "4"
type input "0.000002"
type input "300"
type input "0"
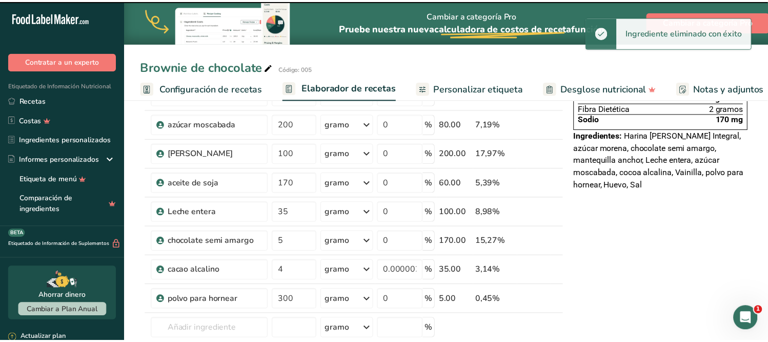
scroll to position [126, 0]
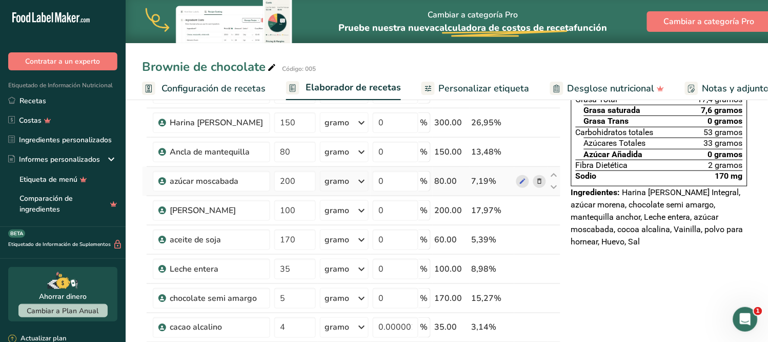
click at [542, 178] on icon at bounding box center [539, 181] width 7 height 11
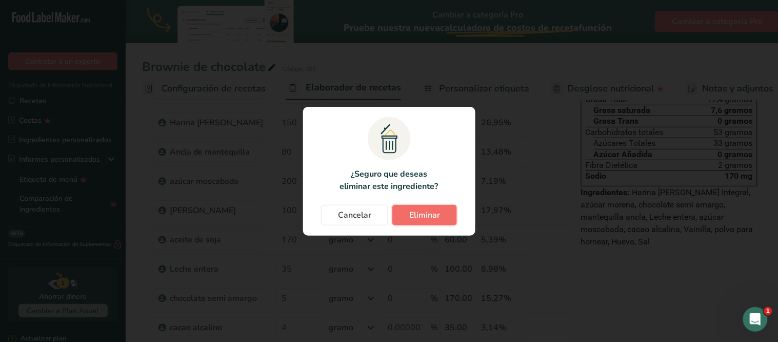
click at [408, 209] on button "Eliminar" at bounding box center [424, 215] width 65 height 21
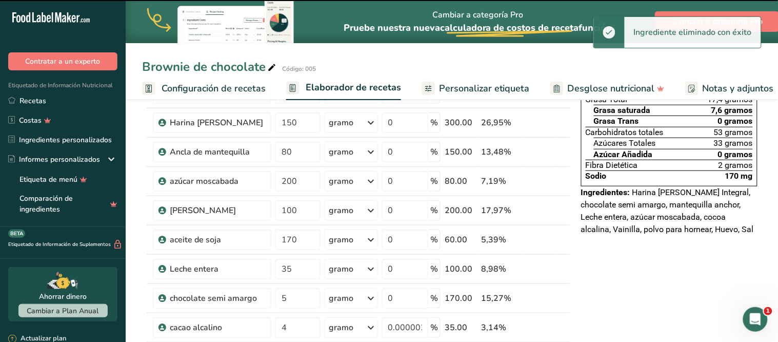
type input "100"
type input "170"
type input "35"
type input "5"
type input "4"
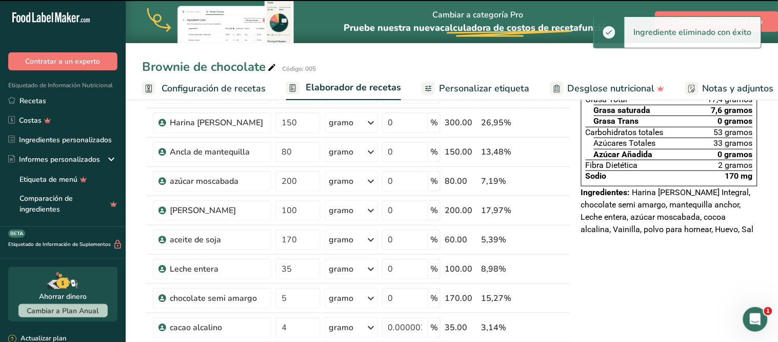
type input "0.000002"
type input "300"
type input "0"
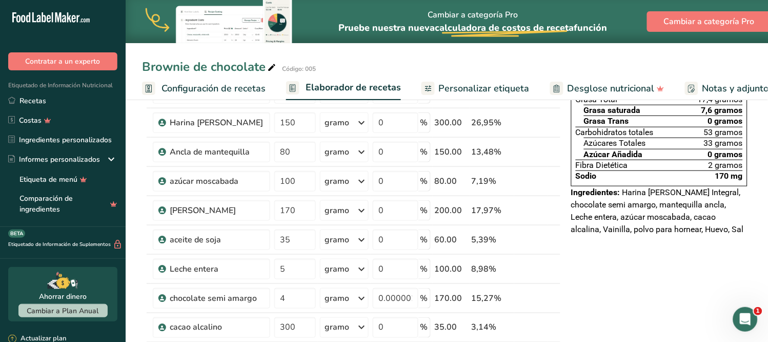
scroll to position [240, 0]
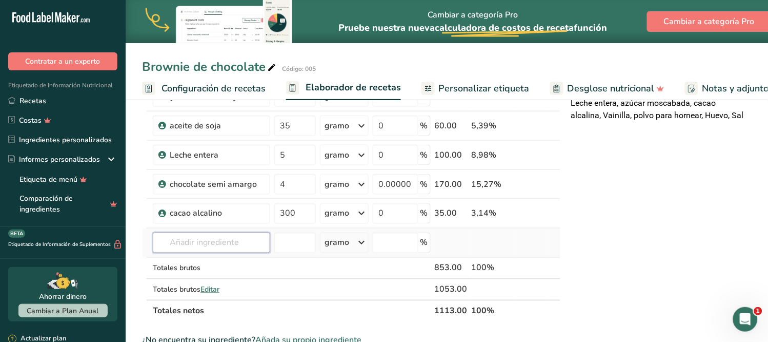
click at [221, 243] on input "text" at bounding box center [211, 242] width 117 height 21
click at [228, 264] on font "Harina [PERSON_NAME] integral" at bounding box center [238, 263] width 109 height 10
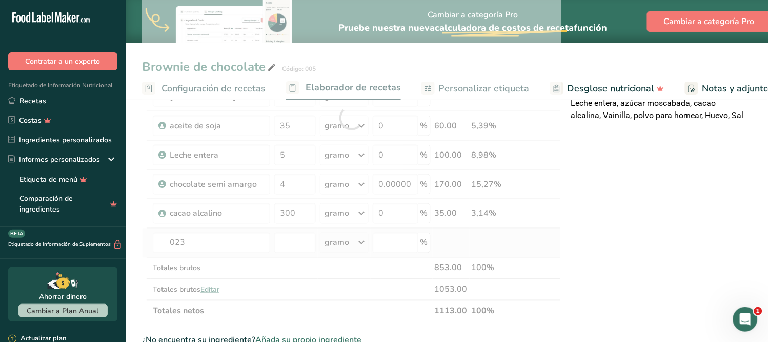
type input "azucar bc stevia"
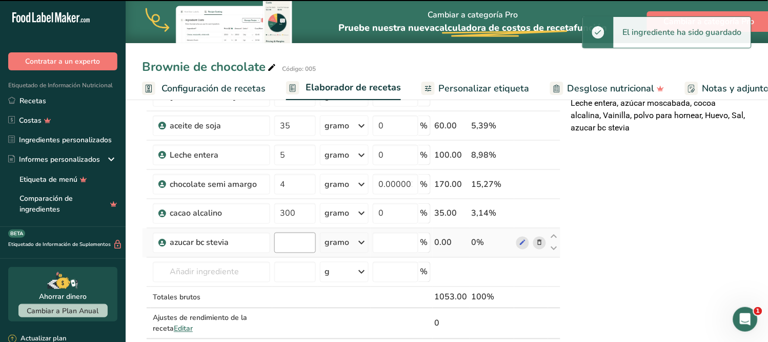
type input "0"
click at [301, 247] on input "0" at bounding box center [295, 242] width 42 height 21
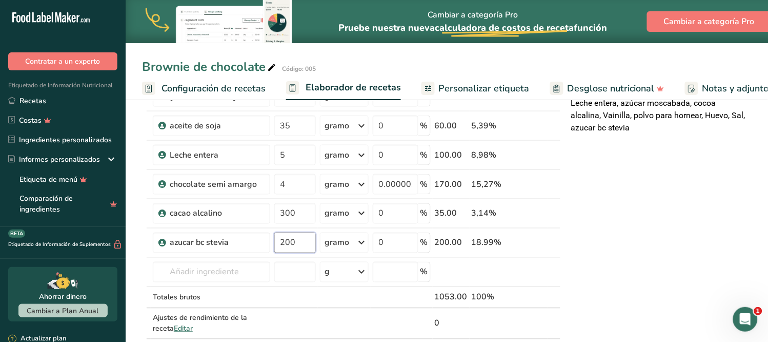
type input "200"
click at [681, 262] on div "Declaración Nutrimental Tamaño de la porción 125 (124g) 9 porciones por envase …" at bounding box center [659, 292] width 185 height 838
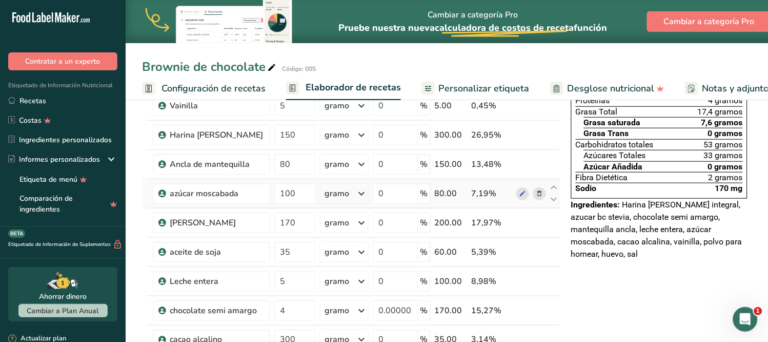
click at [540, 193] on icon at bounding box center [539, 193] width 7 height 11
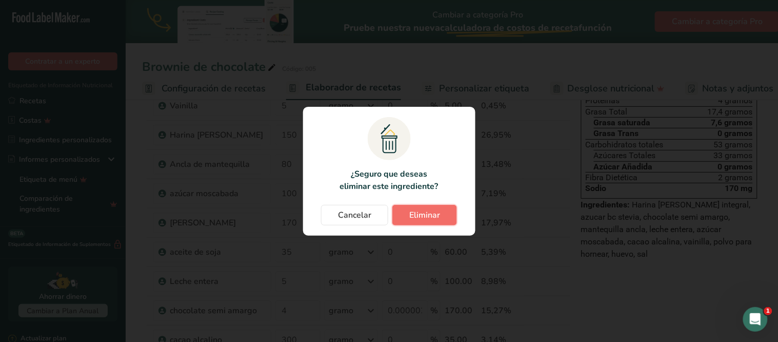
click at [433, 218] on font "Eliminar" at bounding box center [424, 214] width 31 height 11
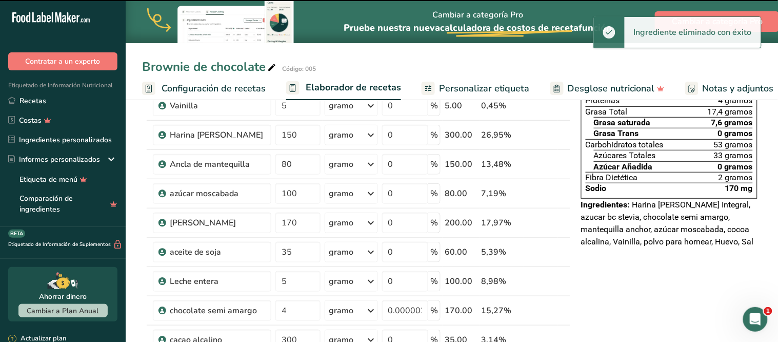
type input "170"
type input "35"
type input "5"
type input "4"
type input "0.000002"
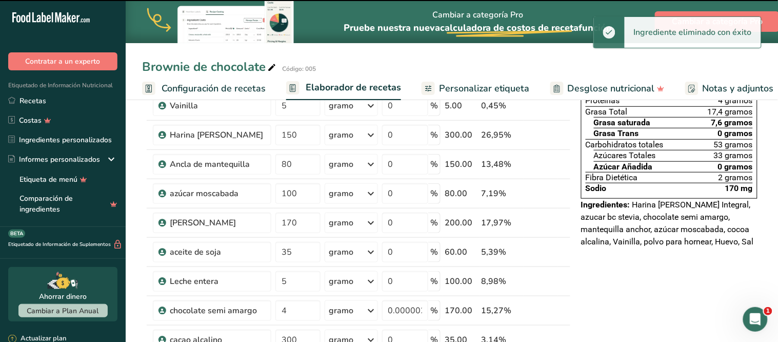
type input "300"
type input "0"
type input "200"
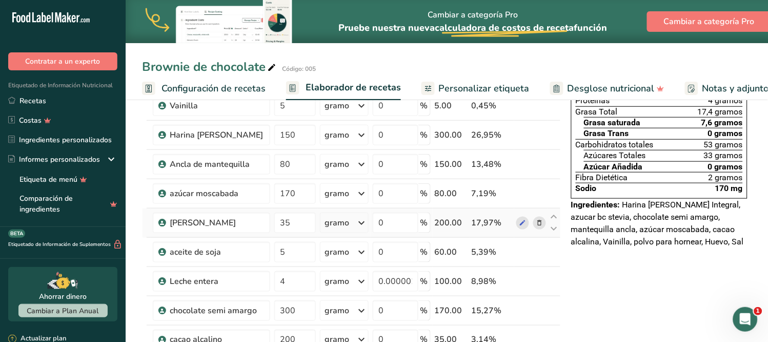
click at [539, 222] on icon at bounding box center [539, 222] width 7 height 11
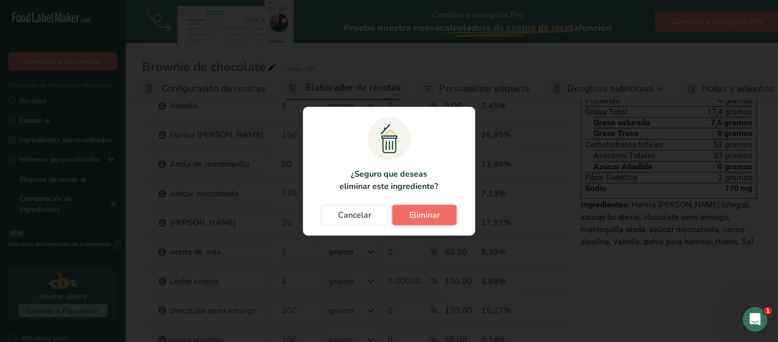
click at [411, 212] on font "Eliminar" at bounding box center [424, 214] width 31 height 11
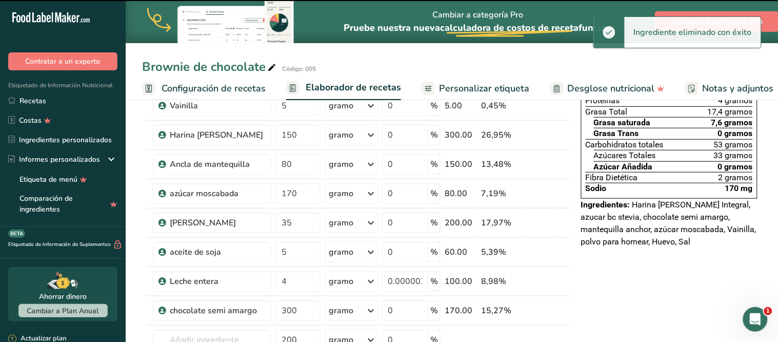
type input "5"
type input "4"
type input "0.000002"
type input "300"
type input "0"
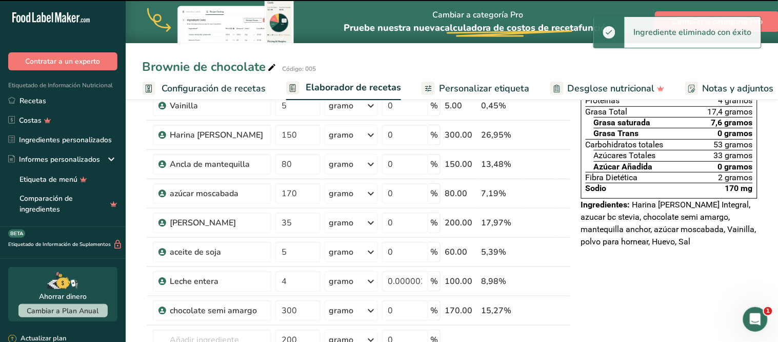
type input "200"
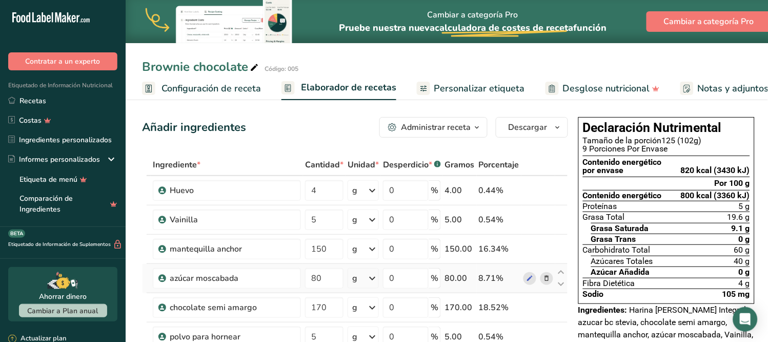
click at [544, 277] on icon at bounding box center [547, 278] width 7 height 11
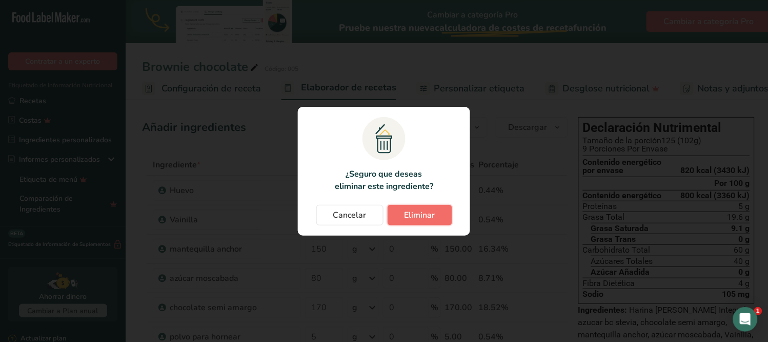
click at [444, 216] on button "Eliminar" at bounding box center [420, 215] width 65 height 21
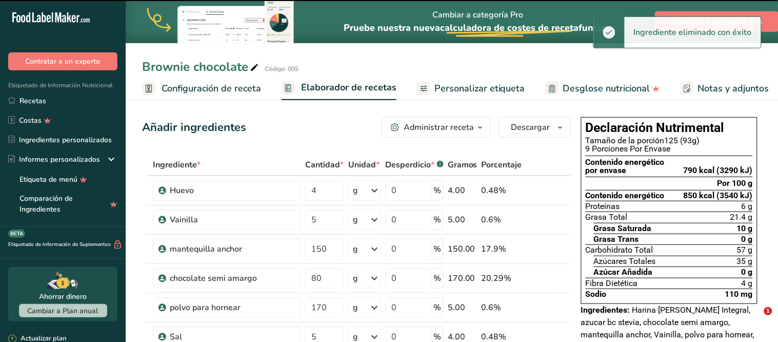
type input "170"
type input "5"
type input "4"
type input "0.000002"
type input "300"
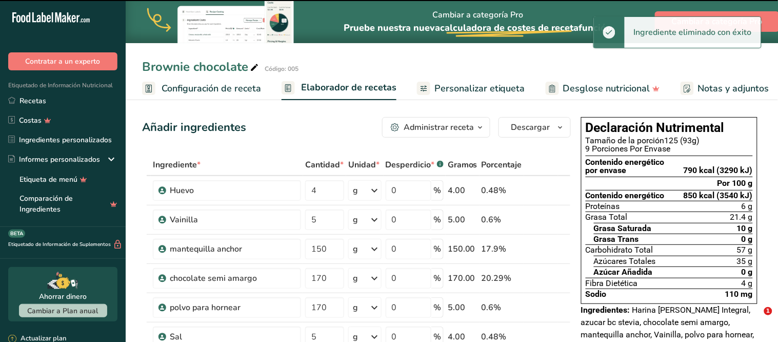
type input "0"
type input "200"
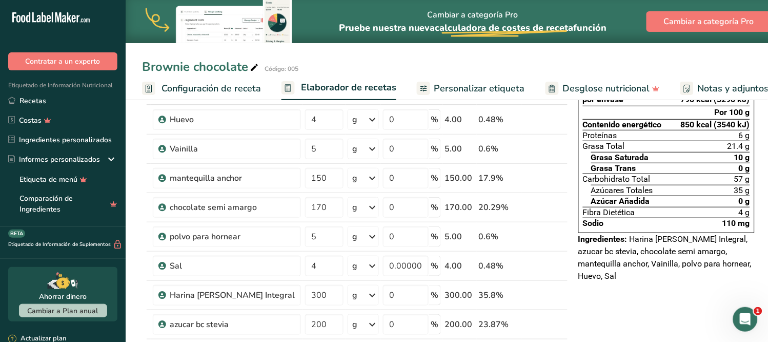
scroll to position [114, 0]
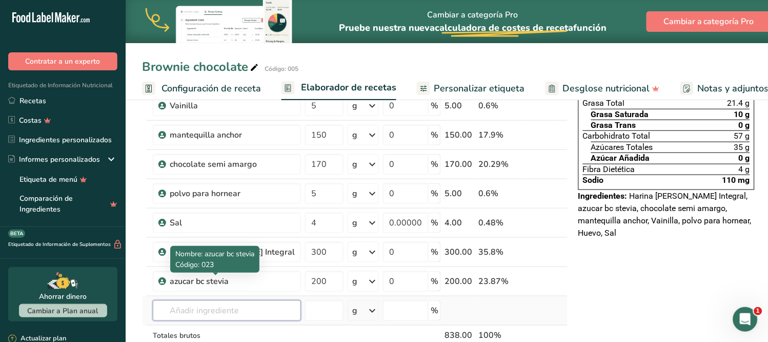
click at [197, 308] on input "text" at bounding box center [227, 310] width 148 height 21
click at [195, 306] on input "text" at bounding box center [227, 310] width 148 height 21
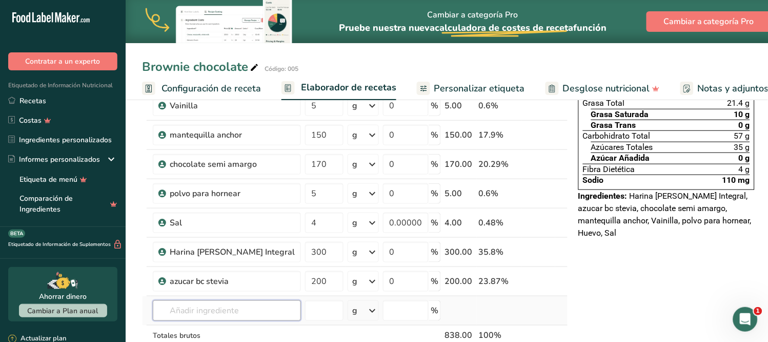
click at [186, 311] on input "text" at bounding box center [227, 310] width 148 height 21
click at [202, 310] on input "018" at bounding box center [227, 310] width 148 height 21
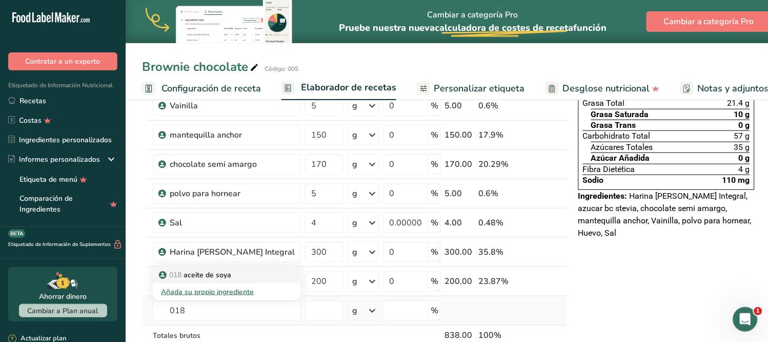
click at [201, 272] on p "018 aceite de soya" at bounding box center [196, 274] width 70 height 11
type input "aceite de soya"
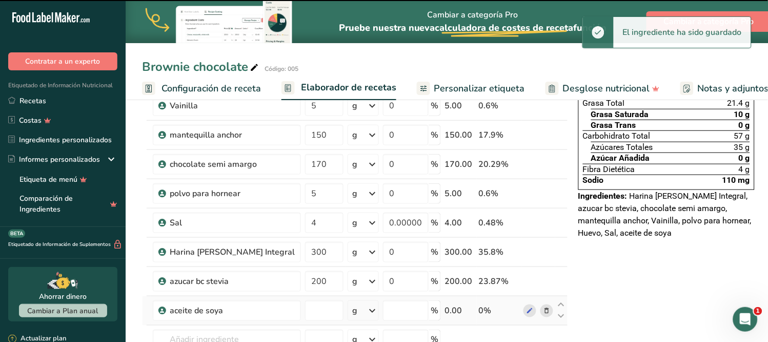
type input "0"
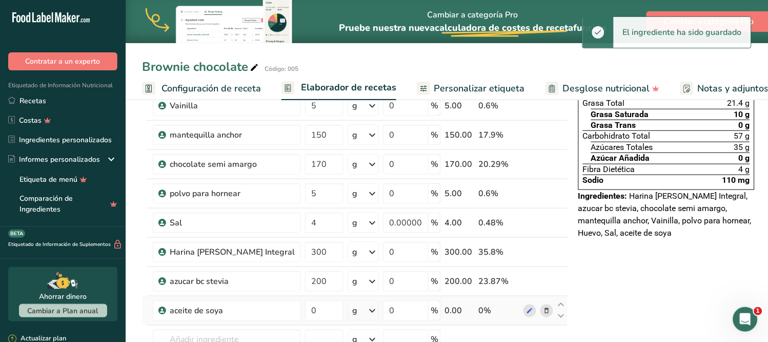
scroll to position [171, 0]
